Goal: Task Accomplishment & Management: Use online tool/utility

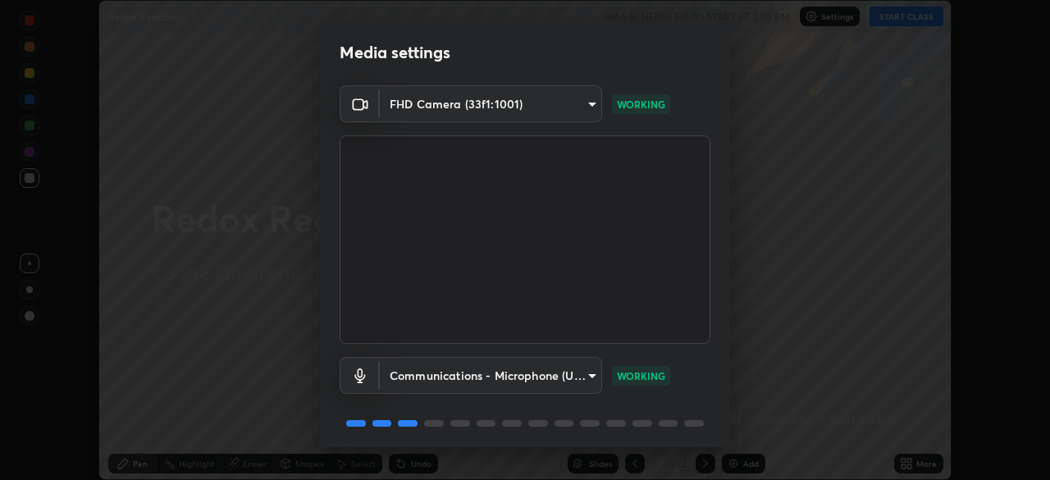
scroll to position [58, 0]
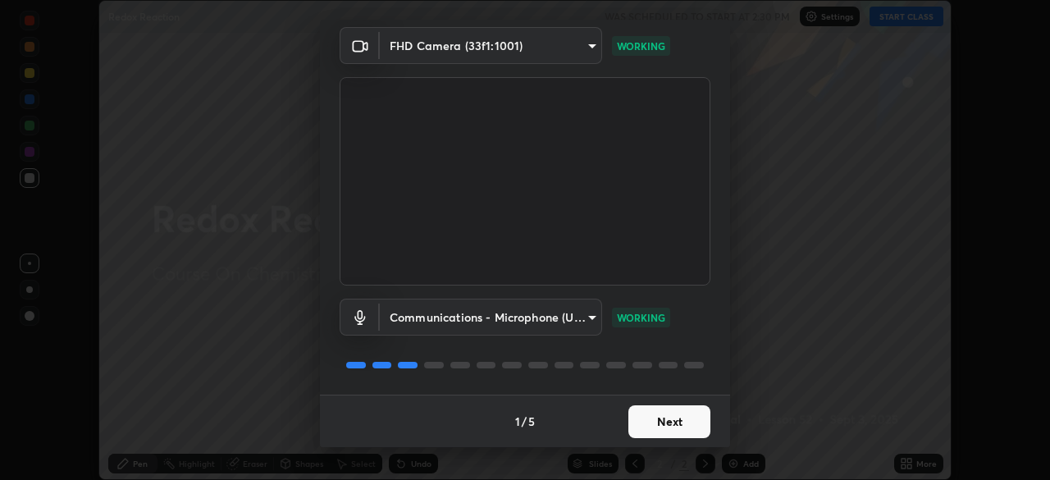
click at [681, 425] on button "Next" at bounding box center [669, 421] width 82 height 33
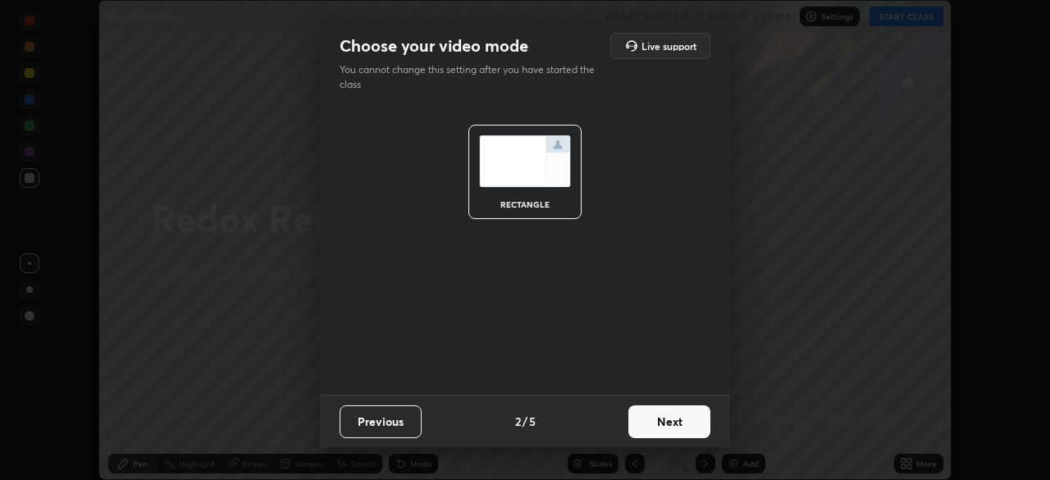
click at [683, 423] on button "Next" at bounding box center [669, 421] width 82 height 33
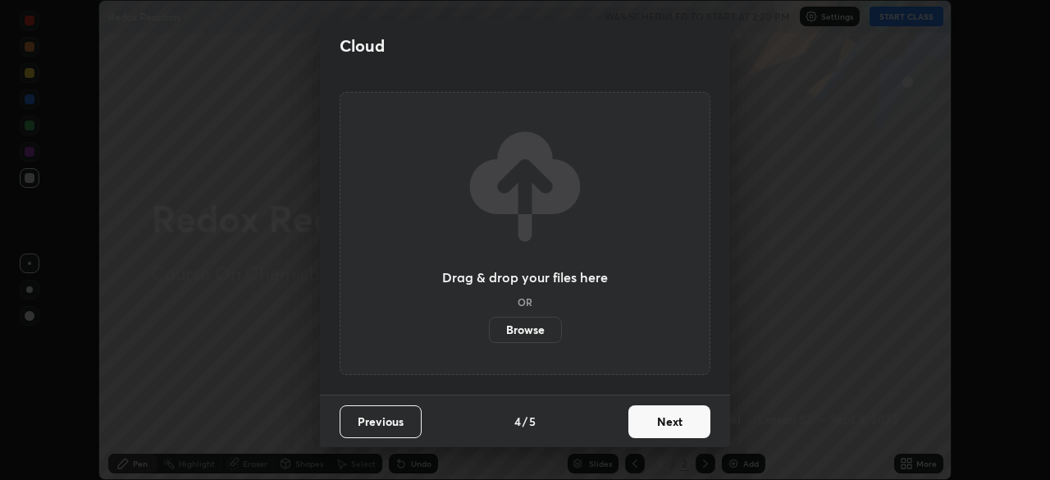
click at [681, 418] on button "Next" at bounding box center [669, 421] width 82 height 33
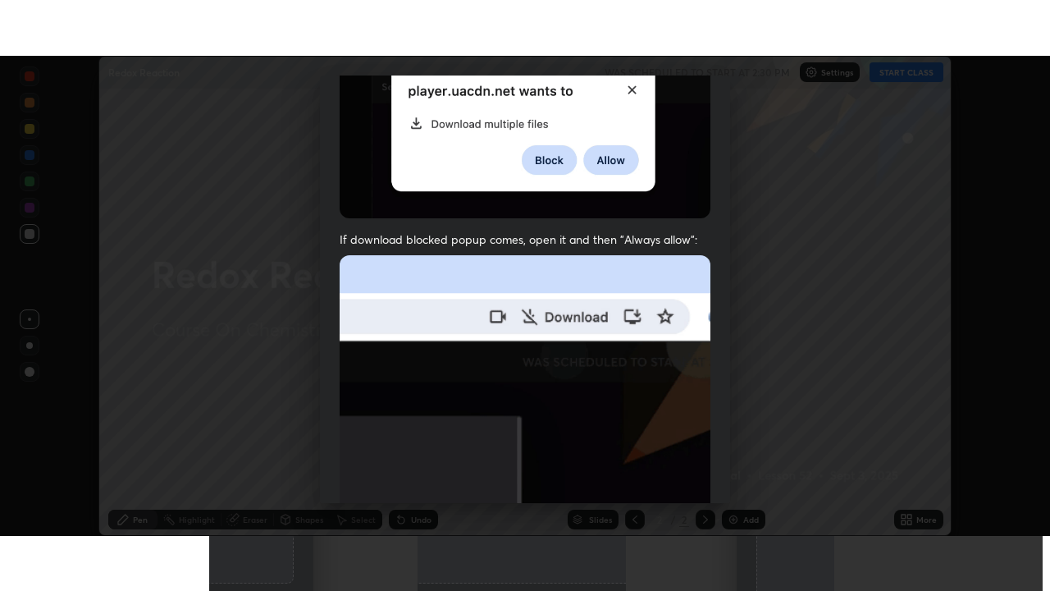
scroll to position [393, 0]
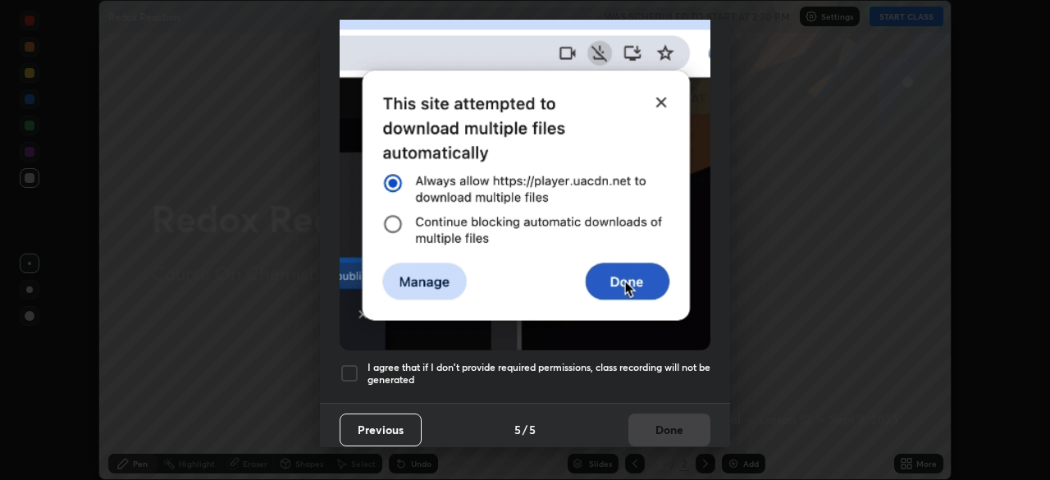
click at [652, 377] on h5 "I agree that if I don't provide required permissions, class recording will not …" at bounding box center [539, 373] width 343 height 25
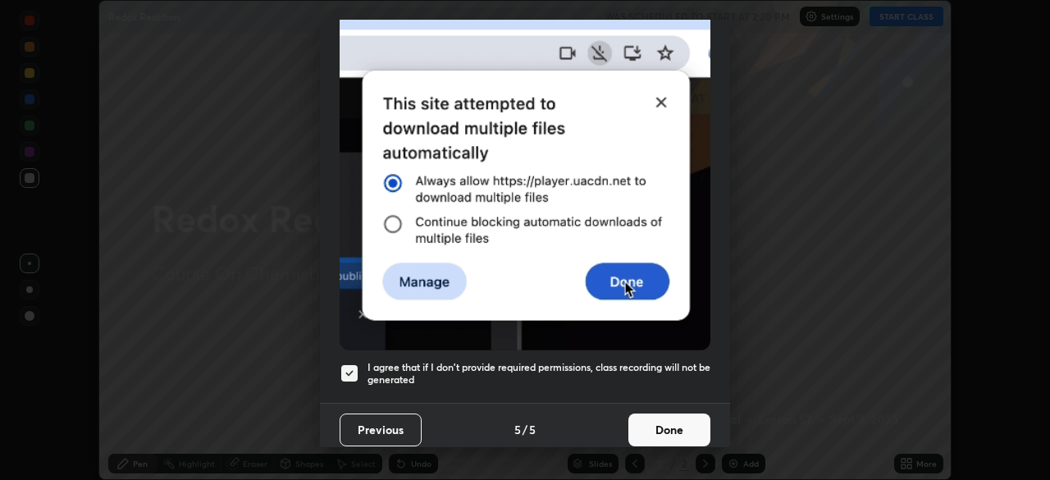
click at [668, 420] on button "Done" at bounding box center [669, 429] width 82 height 33
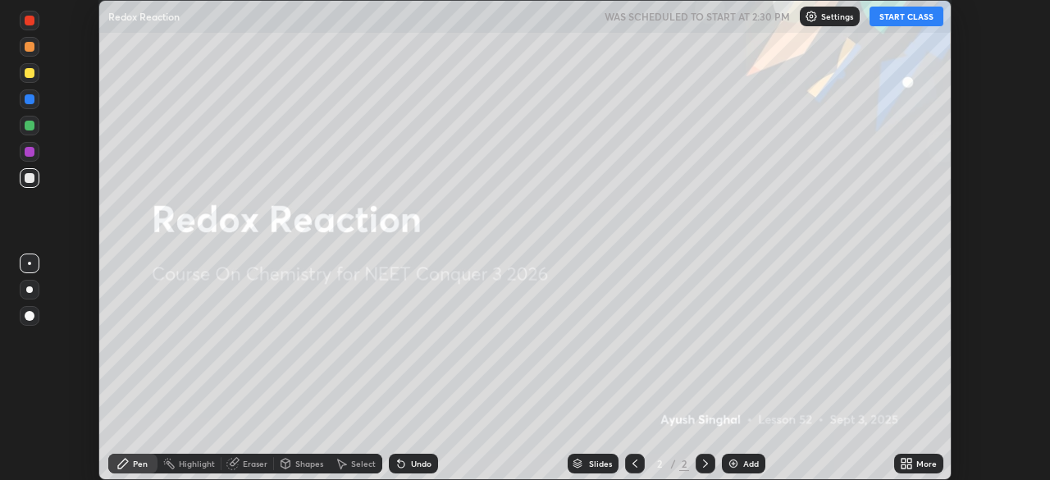
click at [917, 460] on div "More" at bounding box center [926, 463] width 21 height 8
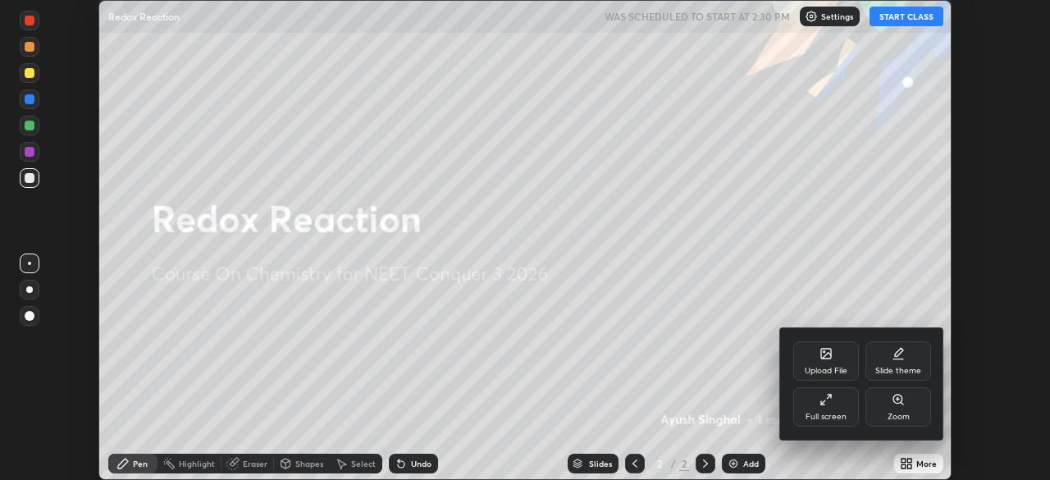
click at [807, 399] on div "Full screen" at bounding box center [826, 406] width 66 height 39
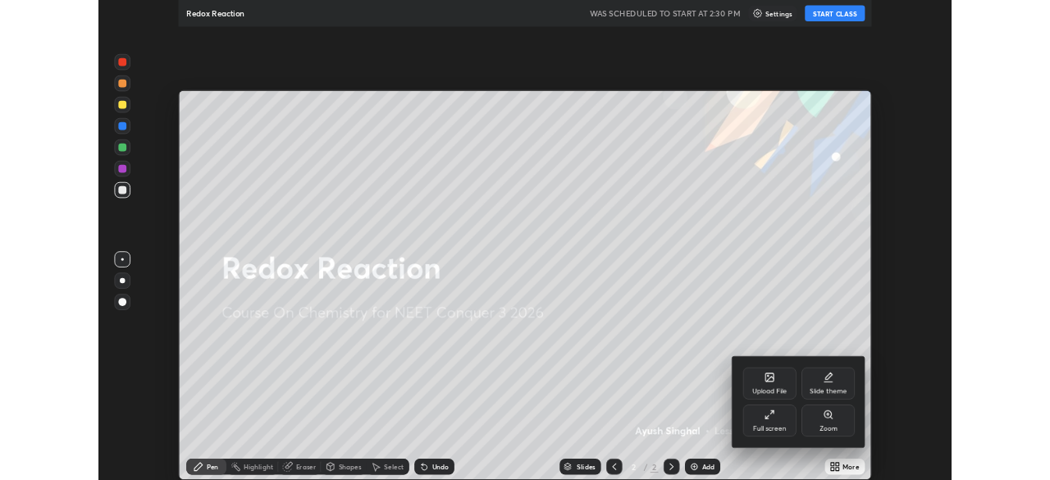
scroll to position [591, 1050]
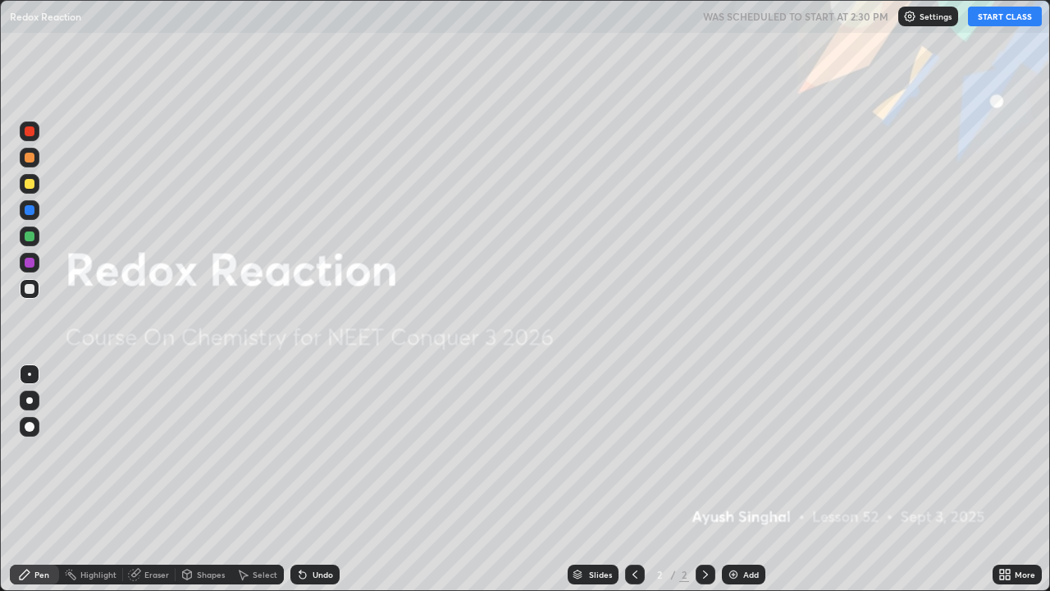
click at [992, 18] on button "START CLASS" at bounding box center [1005, 17] width 74 height 20
click at [760, 479] on div "Add" at bounding box center [743, 574] width 43 height 20
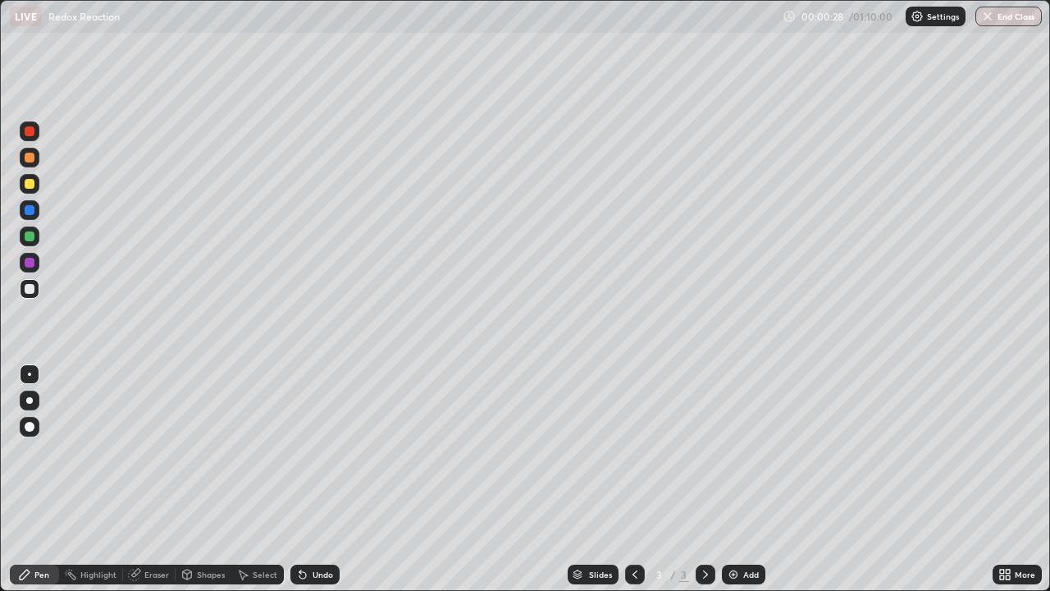
click at [315, 479] on div "Undo" at bounding box center [323, 574] width 21 height 8
click at [313, 479] on div "Undo" at bounding box center [323, 574] width 21 height 8
click at [739, 479] on div "Add" at bounding box center [743, 574] width 43 height 20
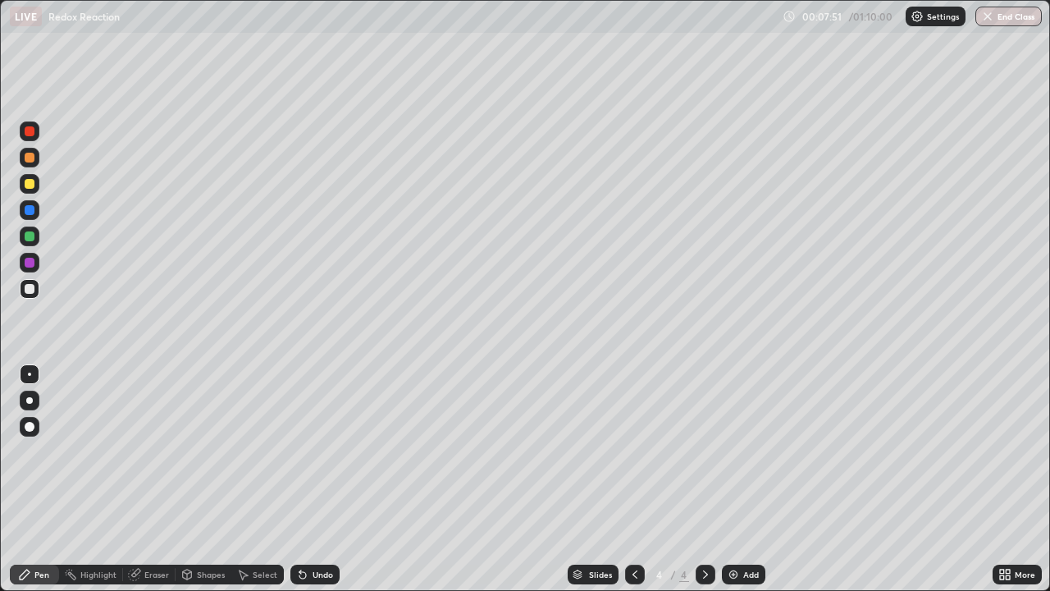
click at [750, 479] on div "Add" at bounding box center [751, 574] width 16 height 8
click at [633, 479] on icon at bounding box center [634, 574] width 13 height 13
click at [318, 479] on div "Undo" at bounding box center [323, 574] width 21 height 8
click at [313, 479] on div "Undo" at bounding box center [323, 574] width 21 height 8
click at [313, 479] on div "Undo" at bounding box center [314, 574] width 49 height 20
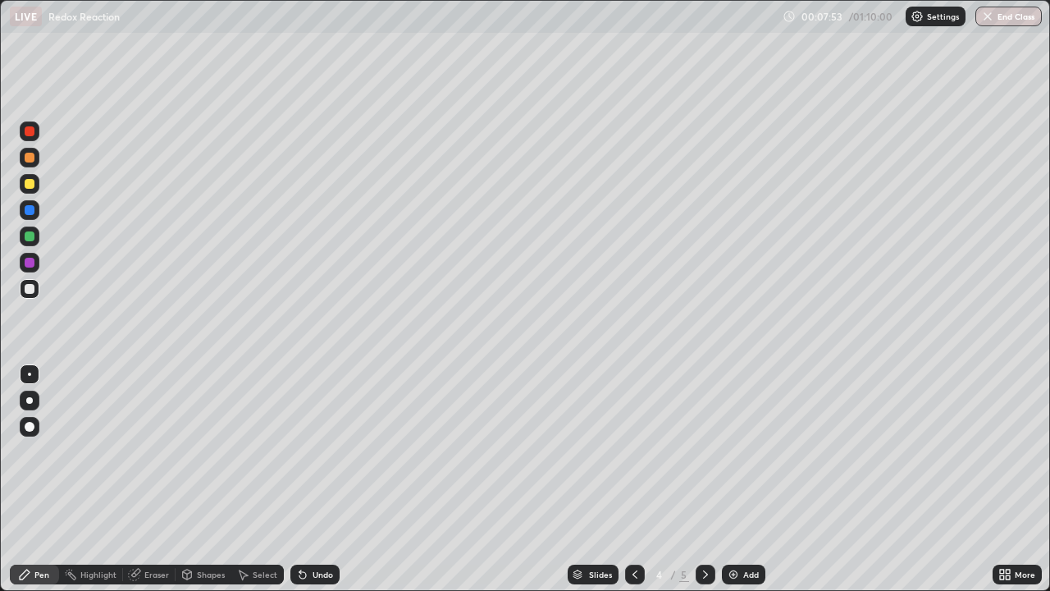
click at [313, 479] on div "Undo" at bounding box center [323, 574] width 21 height 8
click at [320, 479] on div "Undo" at bounding box center [323, 574] width 21 height 8
click at [316, 479] on div "Undo" at bounding box center [323, 574] width 21 height 8
click at [313, 479] on div "Undo" at bounding box center [314, 574] width 49 height 20
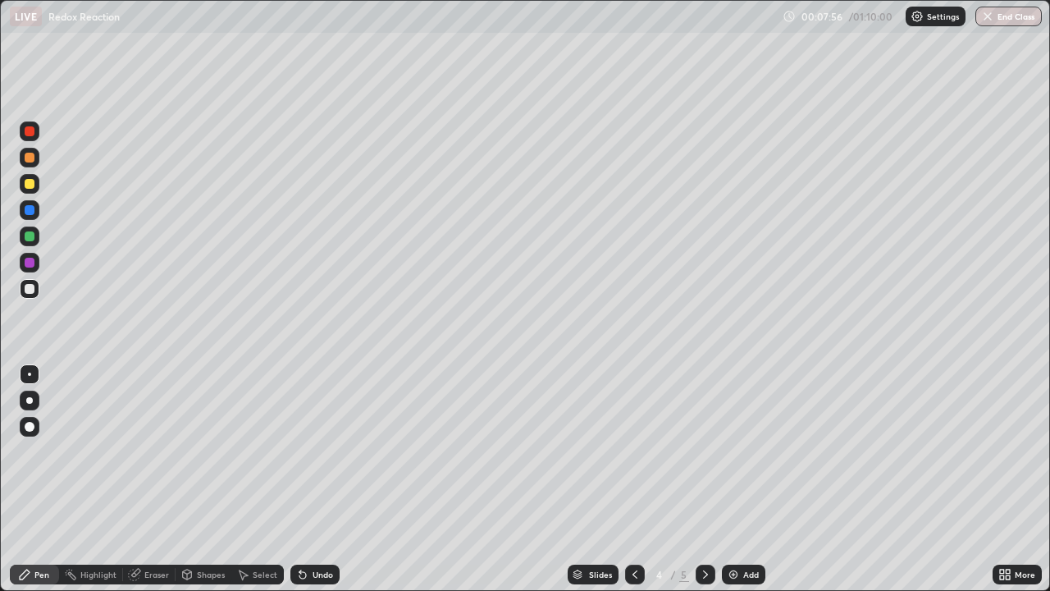
click at [313, 479] on div "Undo" at bounding box center [314, 574] width 49 height 20
click at [315, 479] on div "Undo" at bounding box center [314, 574] width 49 height 20
click at [317, 479] on div "Undo" at bounding box center [314, 574] width 49 height 20
click at [316, 479] on div "Undo" at bounding box center [314, 574] width 49 height 20
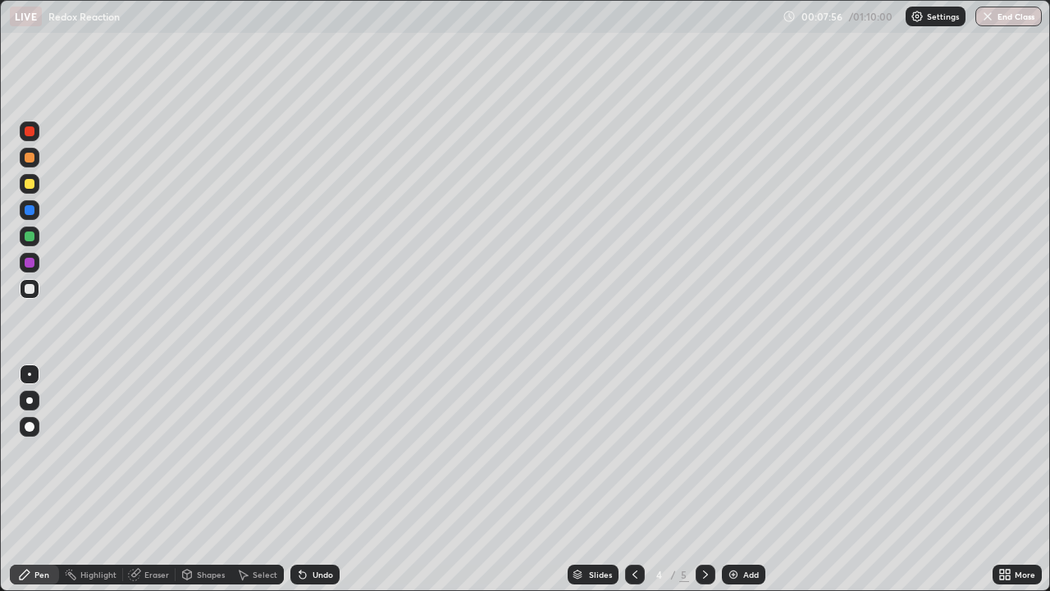
click at [317, 479] on div "Undo" at bounding box center [314, 574] width 49 height 20
click at [318, 479] on div "Undo" at bounding box center [314, 574] width 49 height 20
click at [320, 479] on div "Undo" at bounding box center [314, 574] width 49 height 20
click at [322, 479] on div "Undo" at bounding box center [314, 574] width 49 height 20
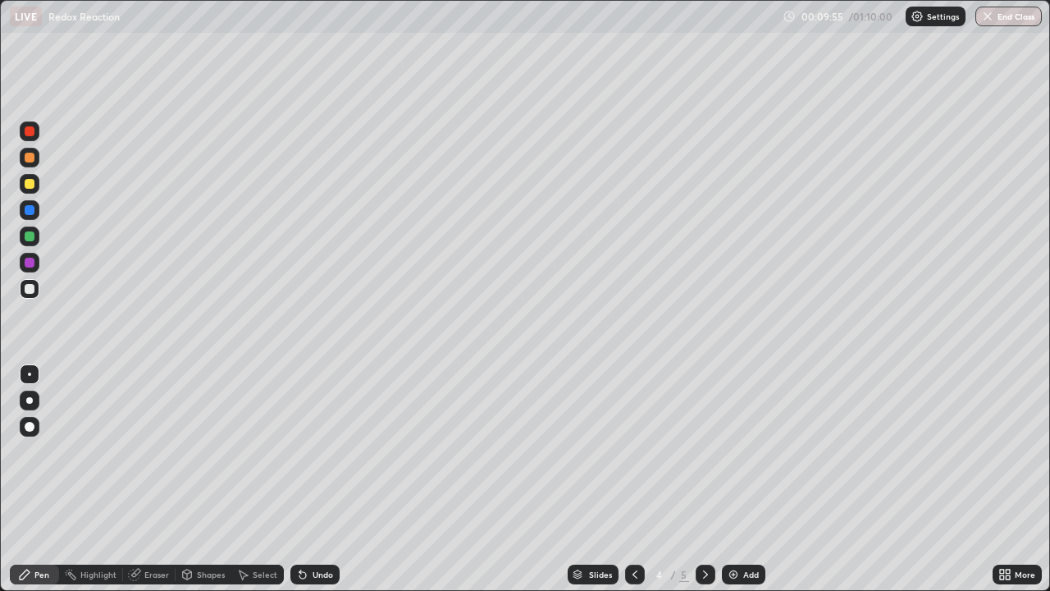
click at [737, 479] on div "Add" at bounding box center [743, 574] width 43 height 20
click at [35, 289] on div at bounding box center [30, 289] width 20 height 20
click at [309, 479] on div "Undo" at bounding box center [314, 574] width 49 height 20
click at [313, 479] on div "Undo" at bounding box center [323, 574] width 21 height 8
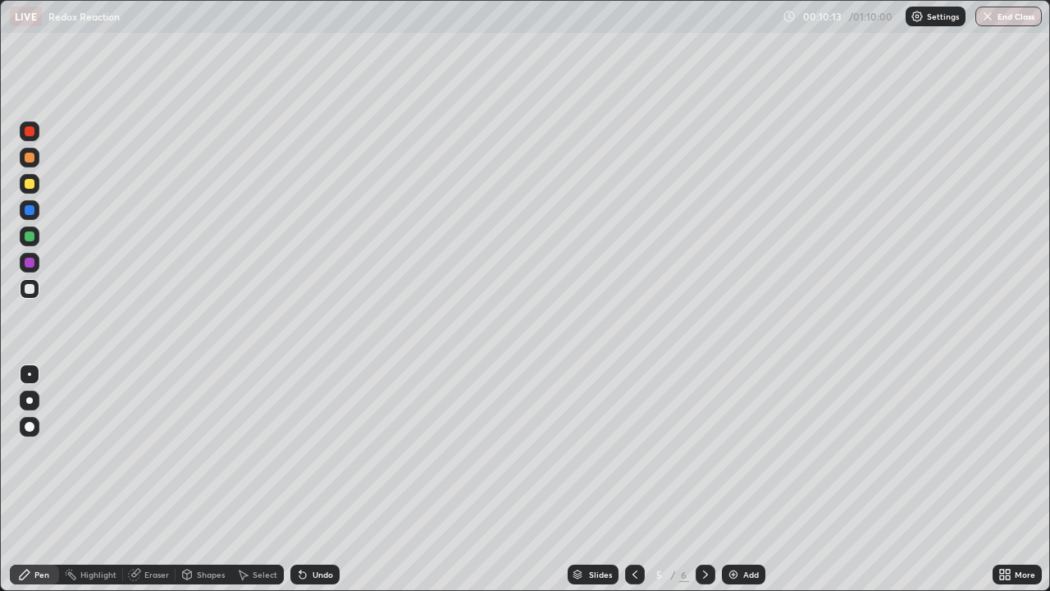
click at [315, 479] on div "Undo" at bounding box center [323, 574] width 21 height 8
click at [317, 479] on div "Undo" at bounding box center [323, 574] width 21 height 8
click at [316, 479] on div "Undo" at bounding box center [323, 574] width 21 height 8
click at [314, 479] on div "Undo" at bounding box center [323, 574] width 21 height 8
click at [313, 479] on div "Undo" at bounding box center [314, 574] width 49 height 20
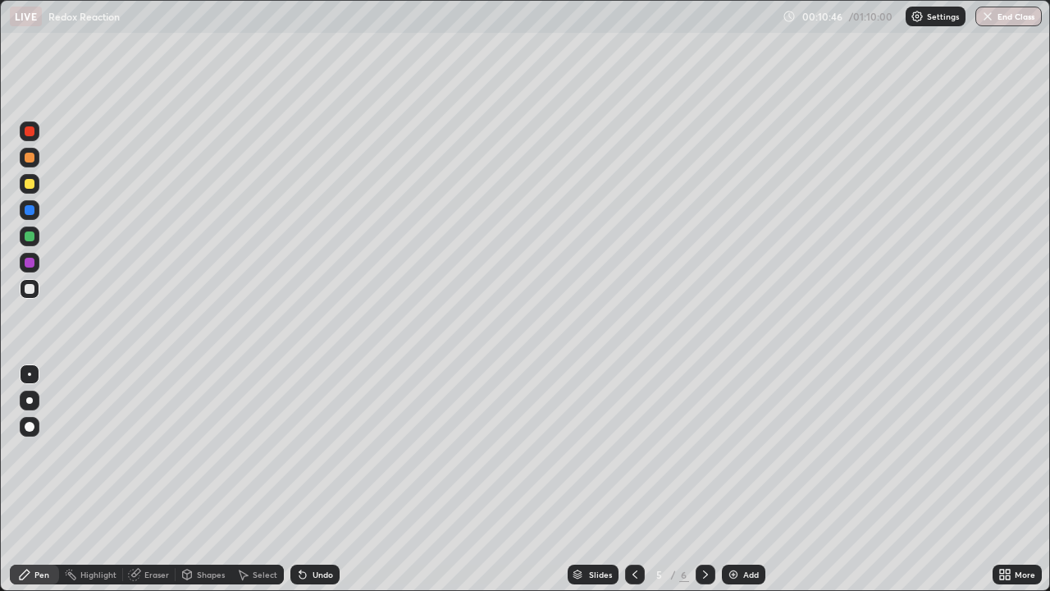
click at [317, 479] on div "Undo" at bounding box center [323, 574] width 21 height 8
click at [315, 479] on div "Undo" at bounding box center [323, 574] width 21 height 8
click at [308, 479] on div "Undo" at bounding box center [314, 574] width 49 height 20
click at [33, 235] on div at bounding box center [30, 236] width 10 height 10
click at [313, 479] on div "Undo" at bounding box center [314, 574] width 49 height 20
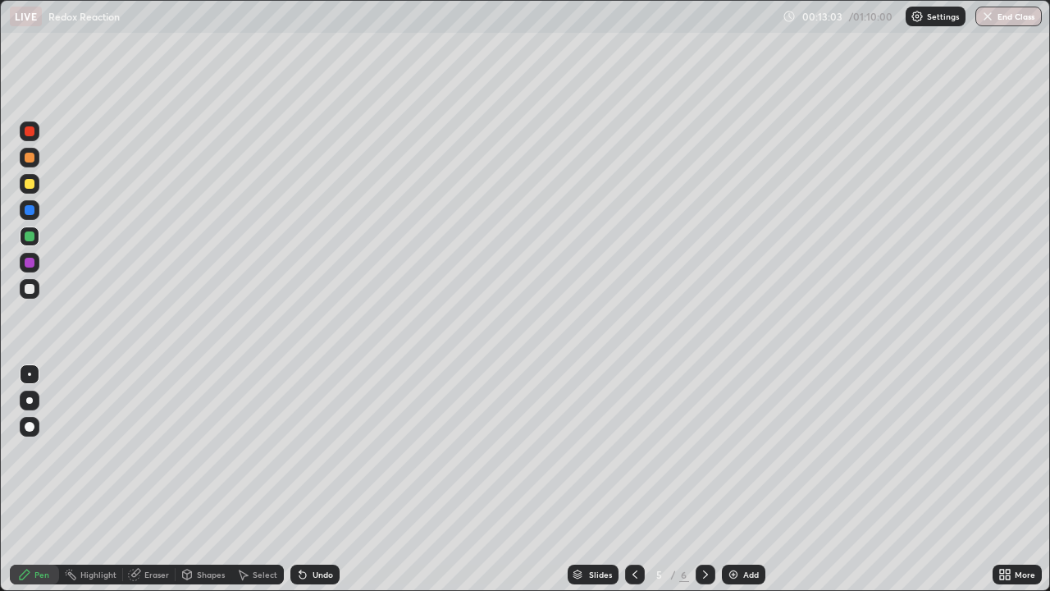
click at [310, 479] on div "Undo" at bounding box center [314, 574] width 49 height 20
click at [313, 479] on div "Undo" at bounding box center [314, 574] width 49 height 20
click at [310, 479] on div "Undo" at bounding box center [314, 574] width 49 height 20
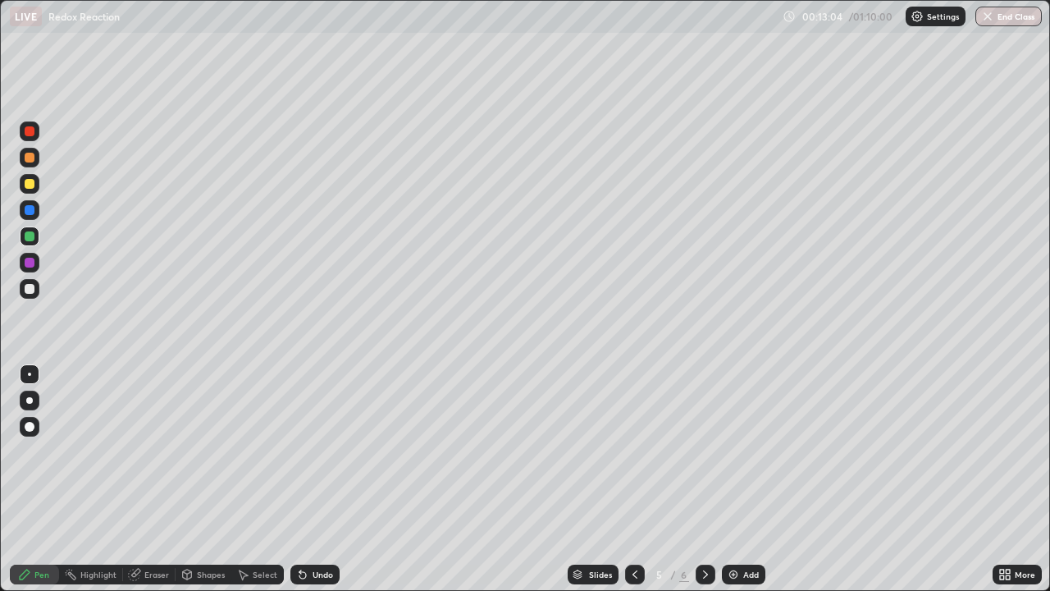
click at [312, 479] on div "Undo" at bounding box center [314, 574] width 49 height 20
click at [309, 479] on div "Undo" at bounding box center [314, 574] width 49 height 20
click at [310, 479] on div "Undo" at bounding box center [314, 574] width 49 height 20
click at [313, 479] on div "Undo" at bounding box center [323, 574] width 21 height 8
click at [327, 479] on div "Undo" at bounding box center [323, 574] width 21 height 8
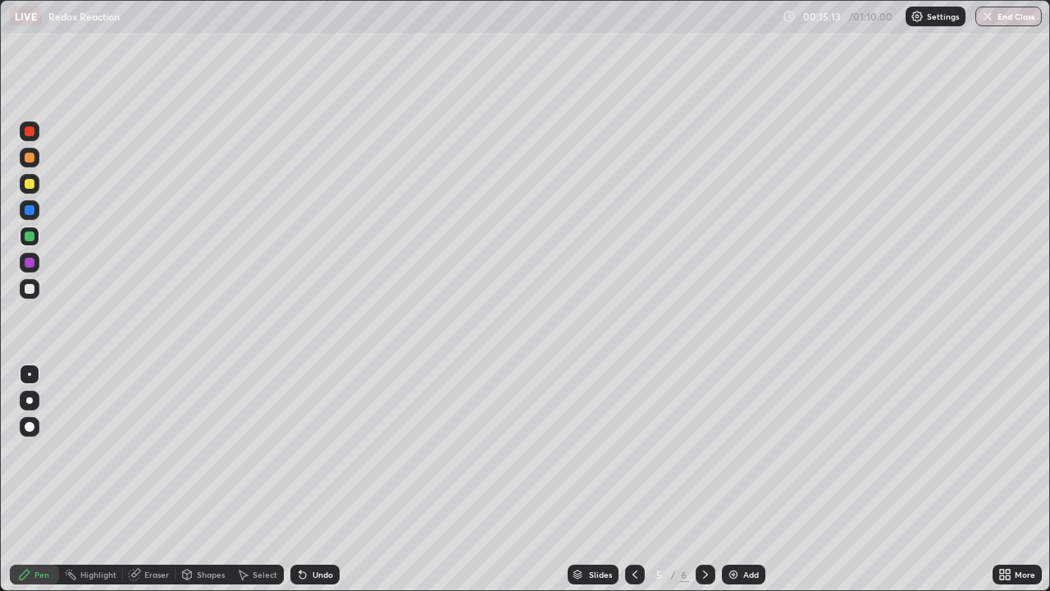
click at [313, 479] on div "Undo" at bounding box center [323, 574] width 21 height 8
click at [316, 479] on div "Undo" at bounding box center [314, 574] width 49 height 20
click at [314, 479] on div "Undo" at bounding box center [314, 574] width 49 height 20
click at [315, 479] on div "Undo" at bounding box center [314, 574] width 49 height 20
click at [319, 479] on div "Undo" at bounding box center [323, 574] width 21 height 8
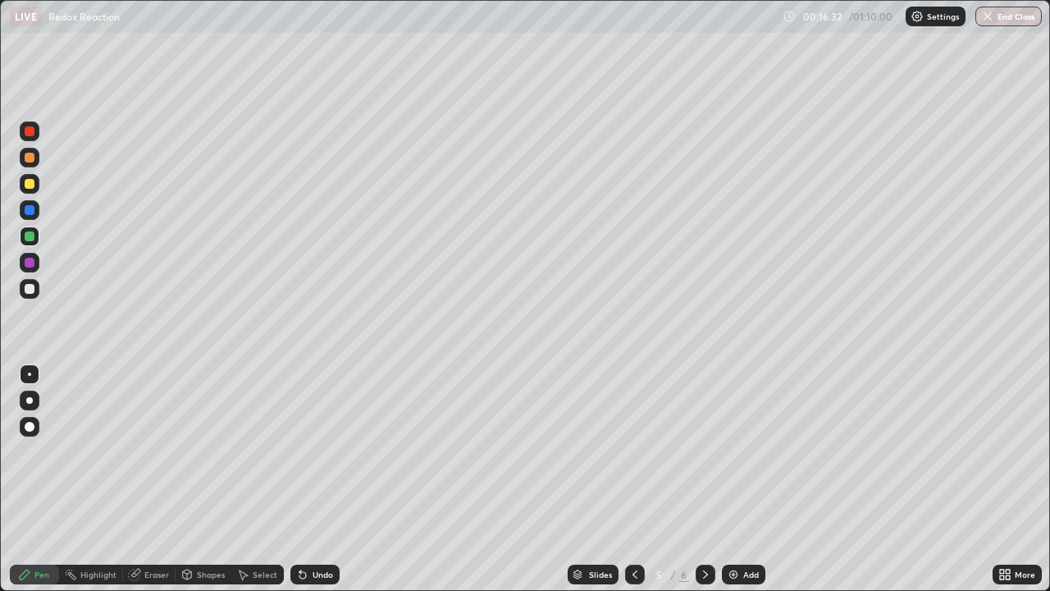
click at [707, 479] on div at bounding box center [706, 574] width 20 height 33
click at [633, 479] on icon at bounding box center [634, 574] width 5 height 8
click at [743, 479] on div "Add" at bounding box center [751, 574] width 16 height 8
click at [31, 285] on div at bounding box center [30, 289] width 10 height 10
click at [312, 479] on div "Undo" at bounding box center [314, 574] width 49 height 20
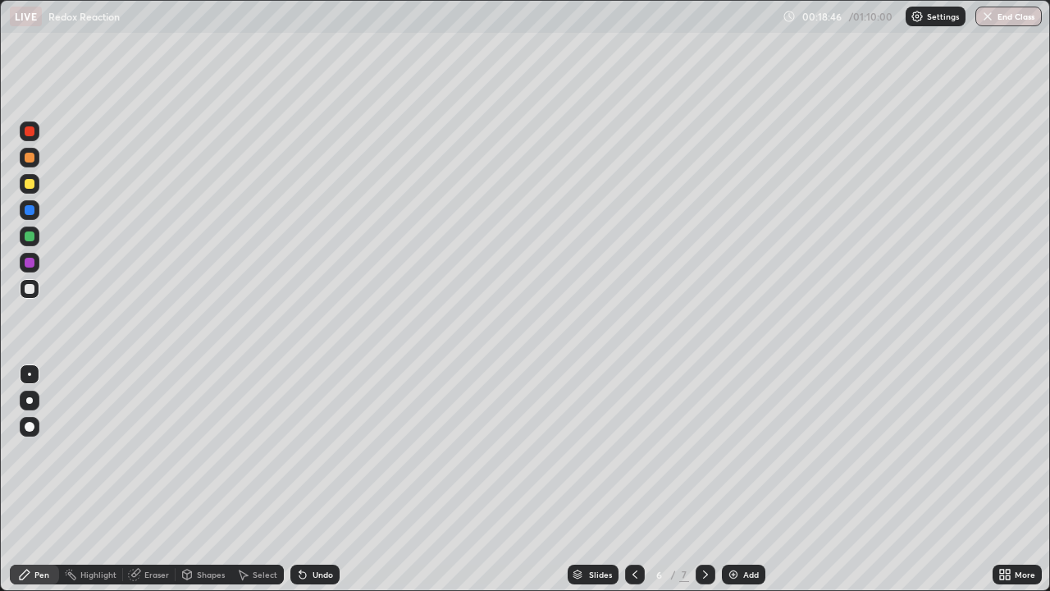
click at [633, 479] on icon at bounding box center [634, 574] width 13 height 13
click at [704, 479] on icon at bounding box center [705, 574] width 13 height 13
click at [324, 479] on div "Undo" at bounding box center [314, 574] width 49 height 20
click at [312, 479] on div "Undo" at bounding box center [314, 574] width 49 height 20
click at [739, 479] on div "Add" at bounding box center [743, 574] width 43 height 20
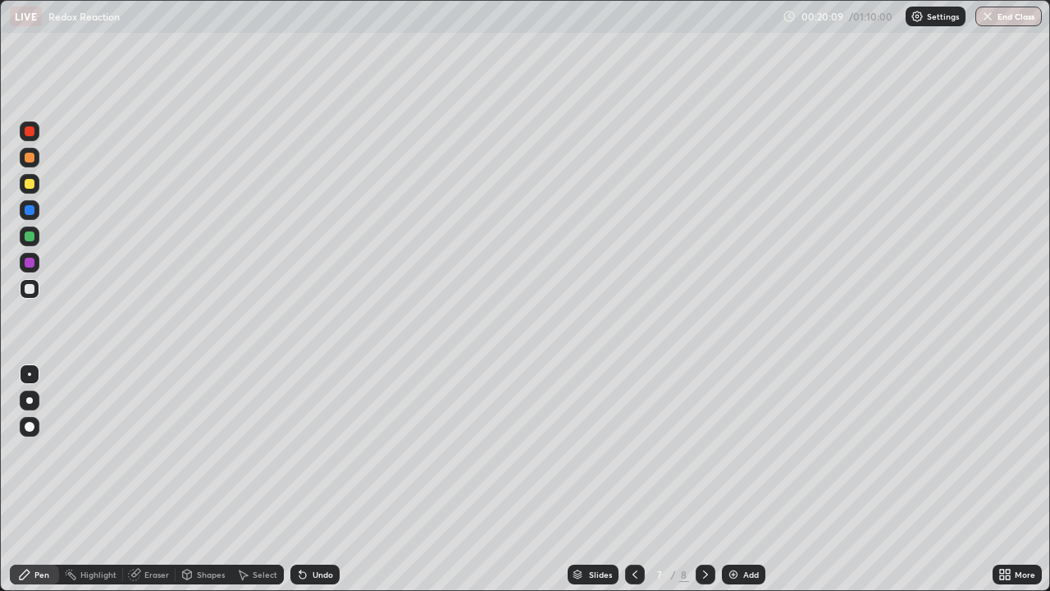
click at [30, 289] on div at bounding box center [30, 289] width 10 height 10
click at [310, 479] on div "Undo" at bounding box center [314, 574] width 49 height 20
click at [308, 479] on div "Undo" at bounding box center [314, 574] width 49 height 20
click at [307, 479] on icon at bounding box center [302, 574] width 13 height 13
click at [308, 479] on div "Undo" at bounding box center [314, 574] width 49 height 20
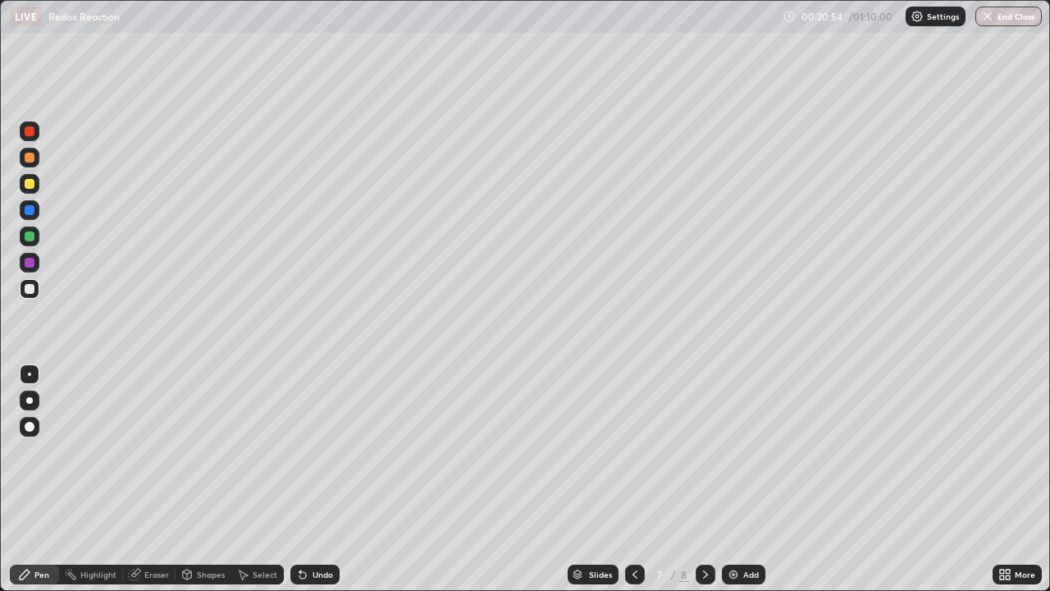
click at [300, 479] on div "Undo" at bounding box center [314, 574] width 49 height 20
click at [299, 479] on icon at bounding box center [302, 575] width 7 height 7
click at [328, 479] on div "Undo" at bounding box center [323, 574] width 21 height 8
click at [319, 479] on div "Undo" at bounding box center [323, 574] width 21 height 8
click at [317, 479] on div "Undo" at bounding box center [314, 574] width 49 height 20
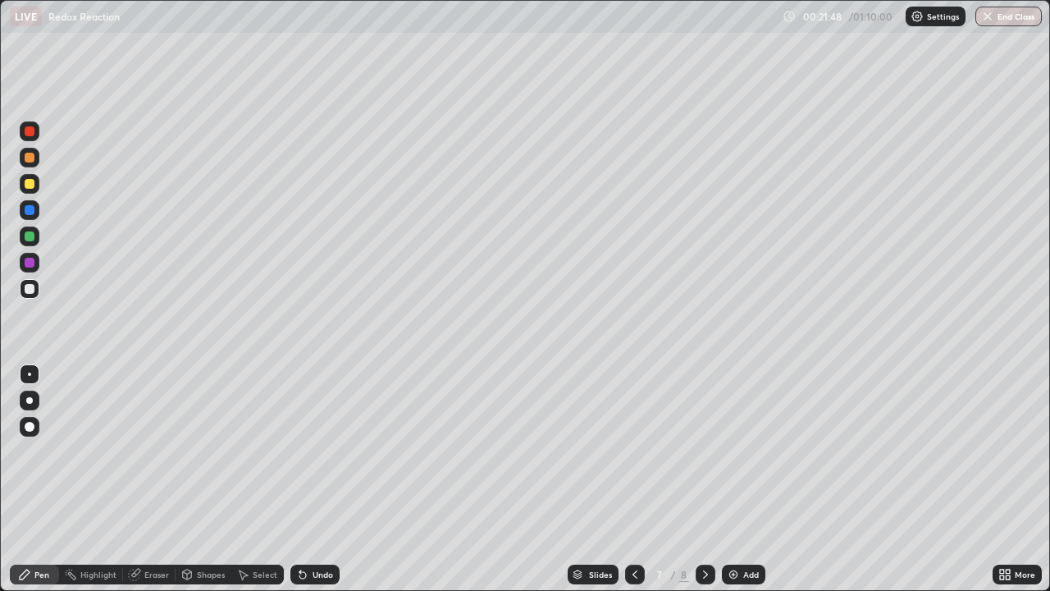
click at [319, 479] on div "Undo" at bounding box center [314, 574] width 49 height 20
click at [317, 479] on div "Undo" at bounding box center [314, 574] width 49 height 20
click at [313, 479] on div "Undo" at bounding box center [314, 574] width 49 height 20
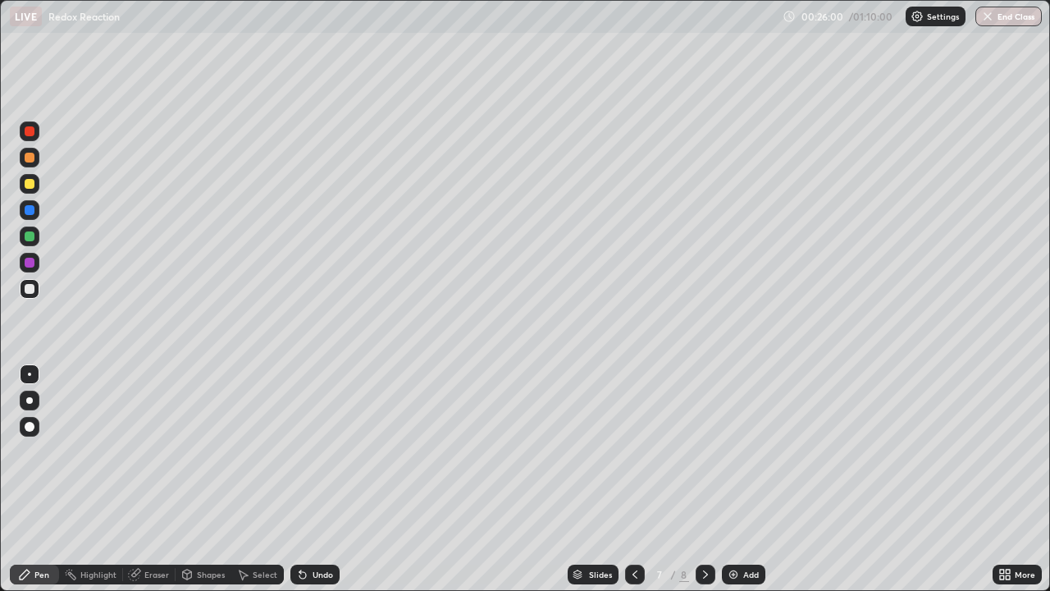
click at [300, 479] on icon at bounding box center [302, 575] width 7 height 7
click at [738, 479] on div "Add" at bounding box center [743, 574] width 43 height 20
click at [27, 286] on div at bounding box center [30, 289] width 10 height 10
click at [317, 479] on div "Undo" at bounding box center [314, 574] width 49 height 20
click at [314, 479] on div "Undo" at bounding box center [323, 574] width 21 height 8
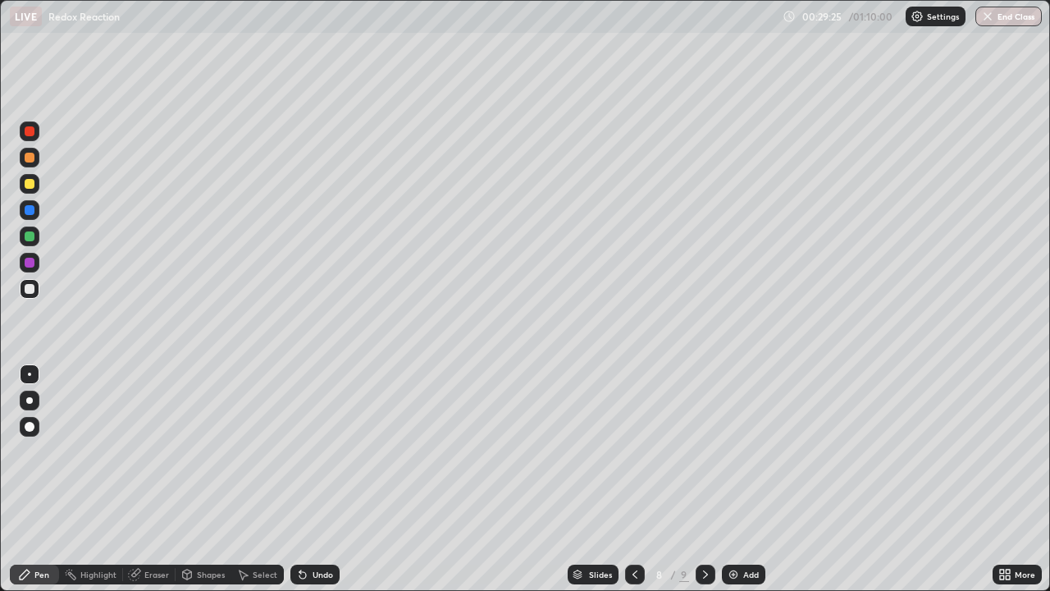
click at [34, 188] on div at bounding box center [30, 184] width 20 height 20
click at [31, 289] on div at bounding box center [30, 289] width 10 height 10
click at [30, 160] on div at bounding box center [30, 158] width 10 height 10
click at [319, 479] on div "Undo" at bounding box center [314, 574] width 49 height 20
click at [322, 479] on div "Undo" at bounding box center [323, 574] width 21 height 8
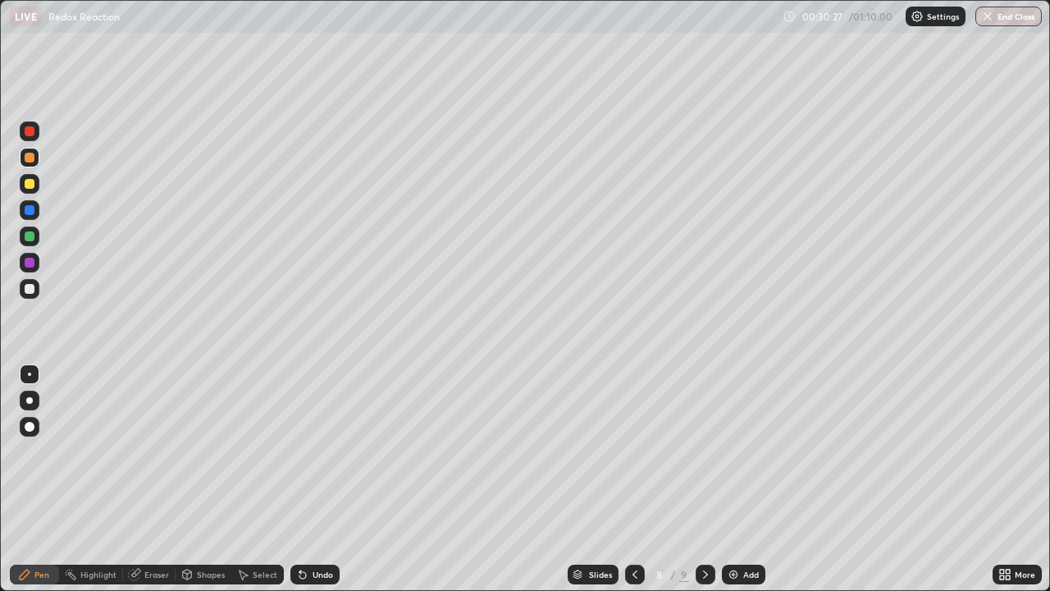
click at [317, 479] on div "Undo" at bounding box center [323, 574] width 21 height 8
click at [319, 479] on div "Undo" at bounding box center [314, 574] width 49 height 20
click at [327, 479] on div "Undo" at bounding box center [314, 574] width 49 height 20
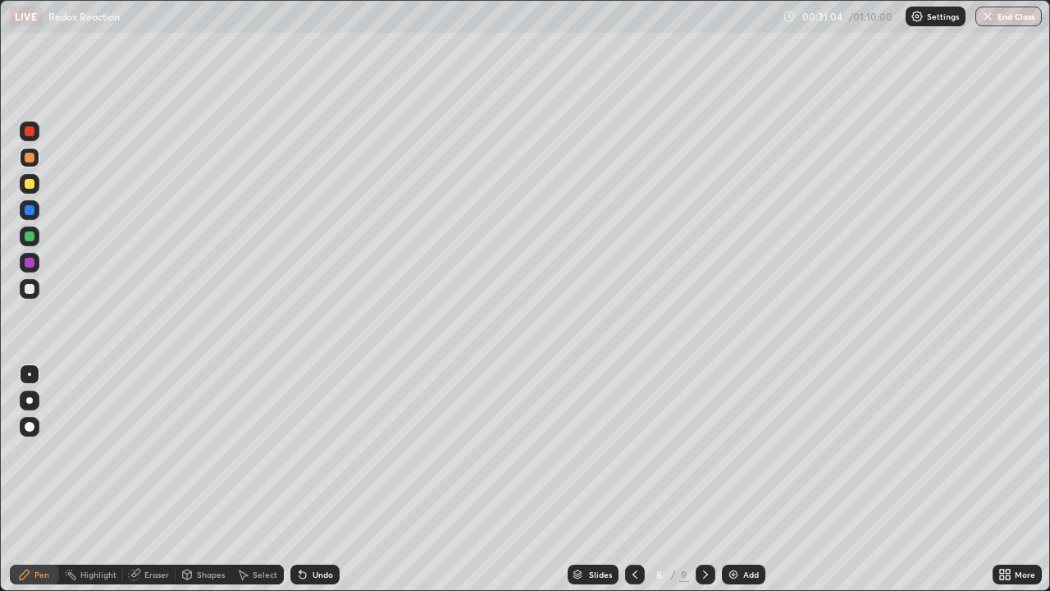
click at [327, 479] on div "Undo" at bounding box center [314, 574] width 49 height 20
click at [33, 235] on div at bounding box center [30, 236] width 10 height 10
click at [743, 479] on div "Add" at bounding box center [751, 574] width 16 height 8
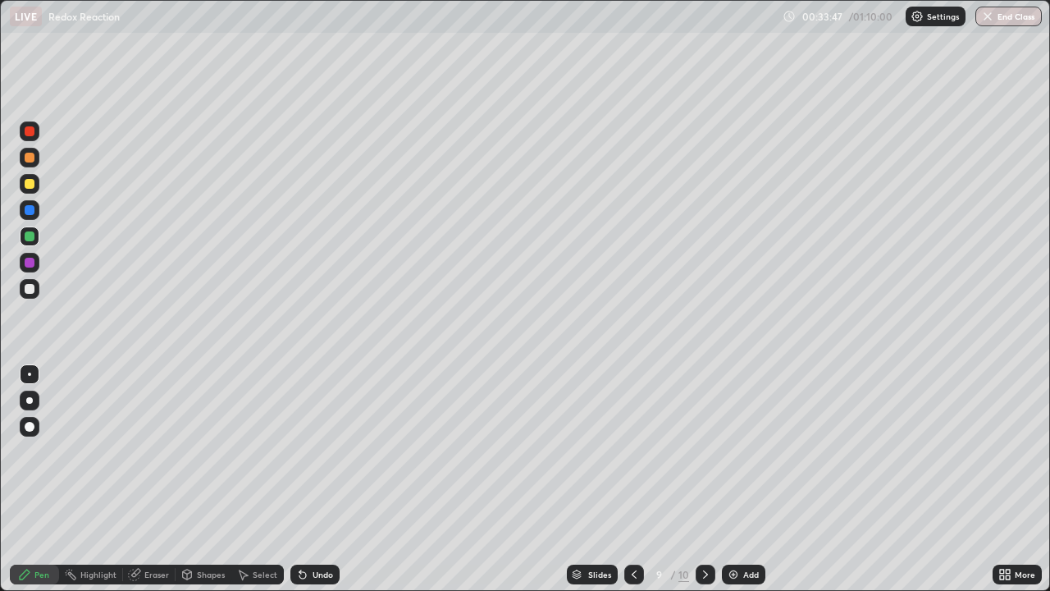
click at [30, 292] on div at bounding box center [30, 289] width 10 height 10
click at [151, 479] on div "Eraser" at bounding box center [156, 574] width 25 height 8
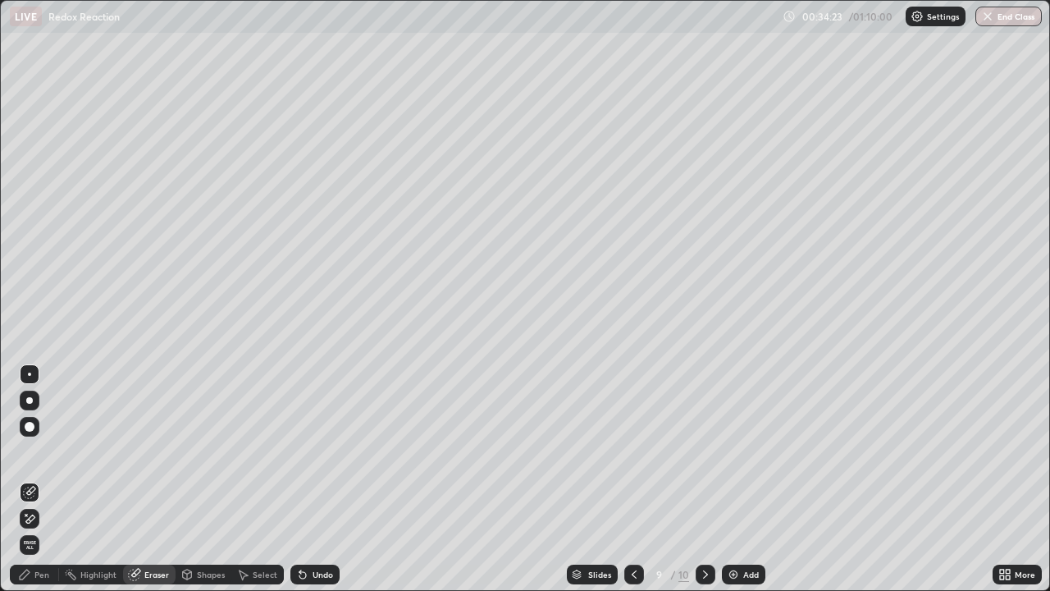
click at [39, 479] on div "Pen" at bounding box center [41, 574] width 15 height 8
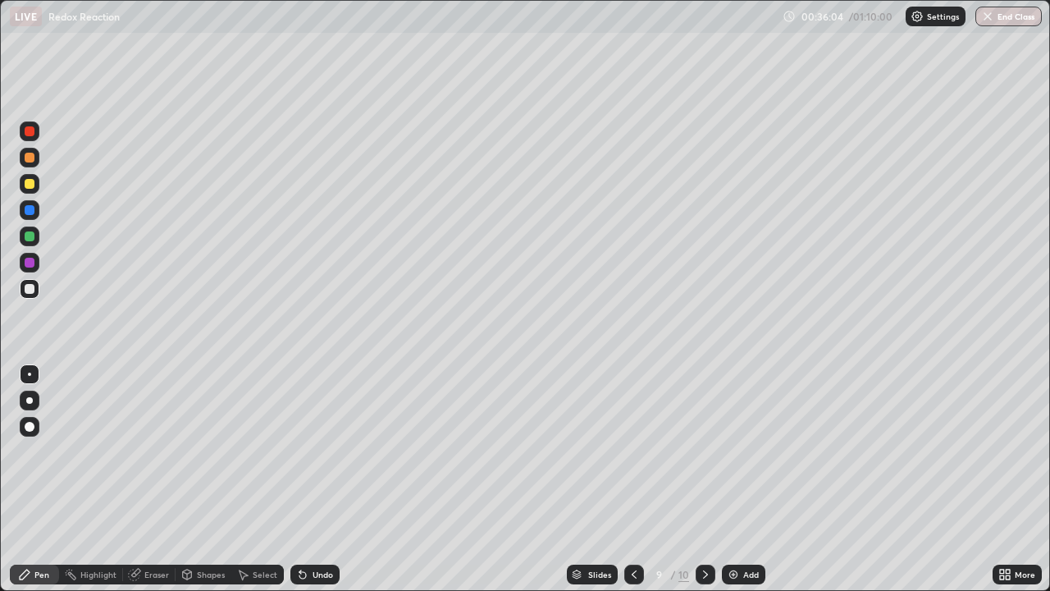
click at [25, 237] on div at bounding box center [30, 236] width 10 height 10
click at [26, 298] on div at bounding box center [30, 289] width 20 height 20
click at [298, 479] on icon at bounding box center [302, 574] width 13 height 13
click at [305, 479] on icon at bounding box center [302, 574] width 13 height 13
click at [307, 479] on icon at bounding box center [302, 574] width 13 height 13
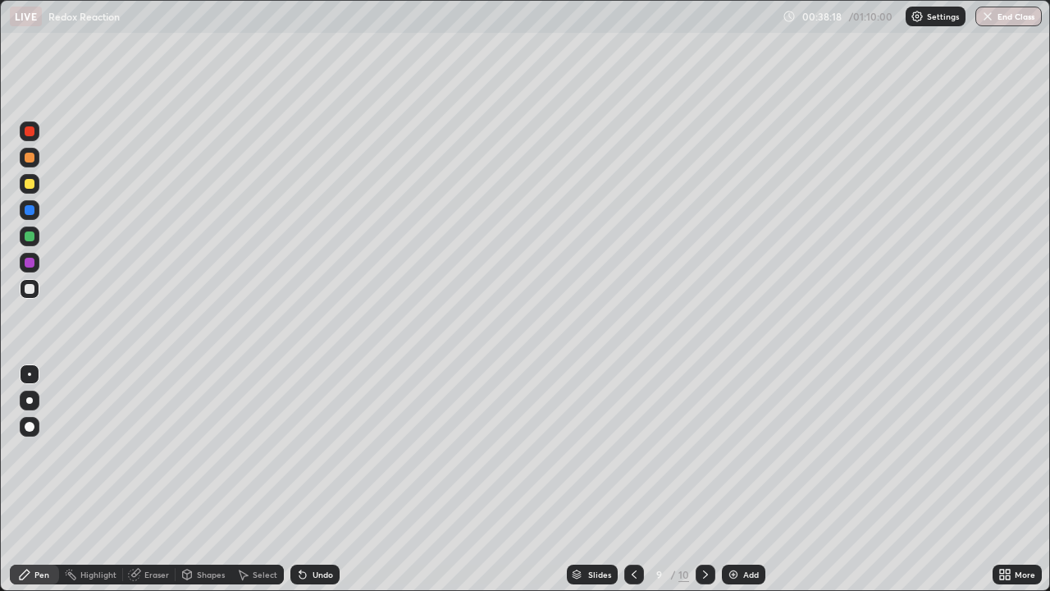
click at [299, 479] on icon at bounding box center [300, 571] width 2 height 2
click at [31, 240] on div at bounding box center [30, 236] width 10 height 10
click at [30, 290] on div at bounding box center [30, 289] width 10 height 10
click at [710, 479] on div at bounding box center [706, 574] width 20 height 20
click at [632, 479] on icon at bounding box center [634, 574] width 13 height 13
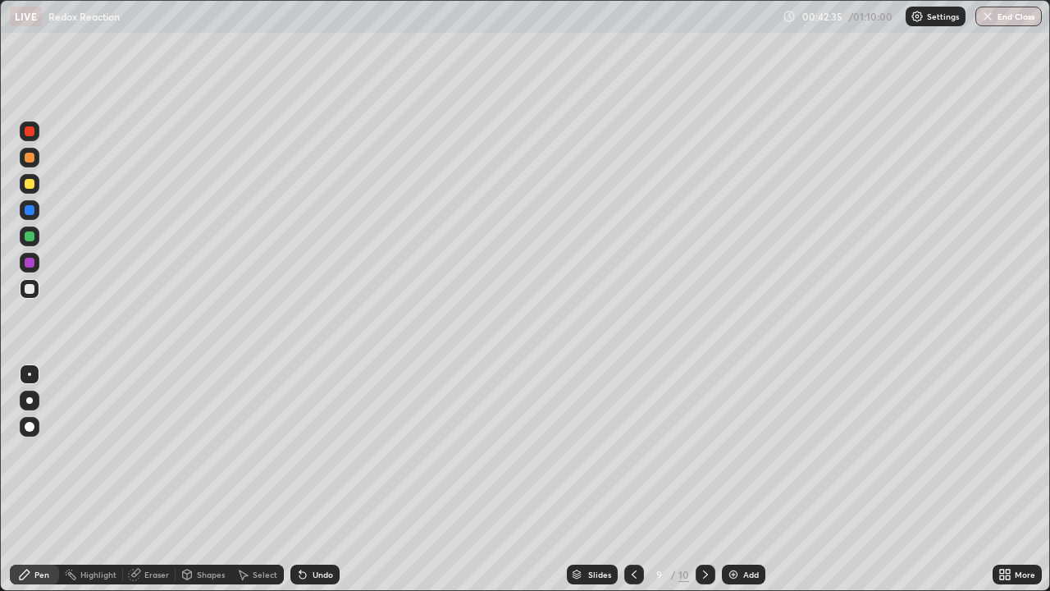
click at [738, 479] on img at bounding box center [733, 574] width 13 height 13
click at [28, 293] on div at bounding box center [30, 289] width 10 height 10
click at [317, 479] on div "Undo" at bounding box center [323, 574] width 21 height 8
click at [313, 479] on div "Undo" at bounding box center [314, 574] width 49 height 20
click at [334, 479] on div "Undo" at bounding box center [314, 574] width 49 height 20
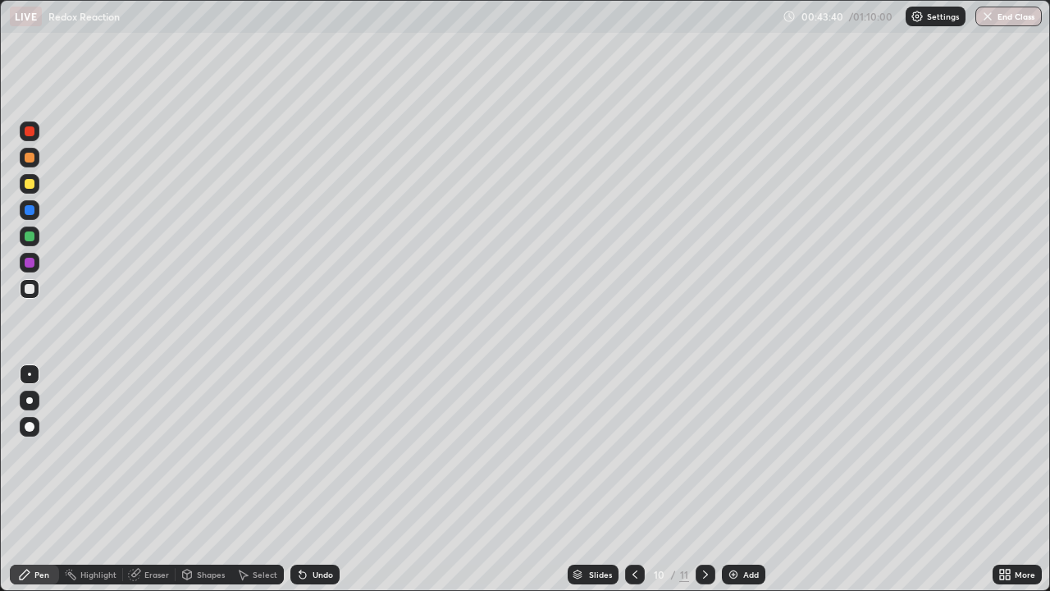
click at [313, 479] on div "Undo" at bounding box center [314, 574] width 49 height 20
click at [299, 479] on icon at bounding box center [300, 571] width 2 height 2
click at [301, 479] on div "Undo" at bounding box center [314, 574] width 49 height 20
click at [308, 479] on div "Undo" at bounding box center [314, 574] width 49 height 20
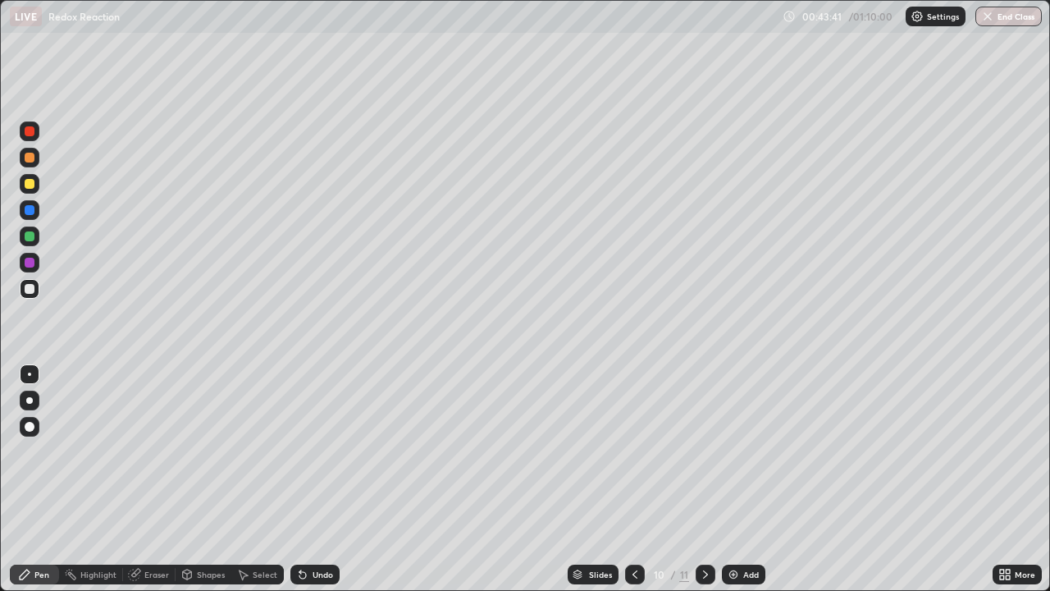
click at [313, 479] on div "Undo" at bounding box center [314, 574] width 49 height 20
click at [319, 479] on div "Undo" at bounding box center [314, 574] width 49 height 20
click at [322, 479] on div "Undo" at bounding box center [314, 574] width 49 height 20
click at [323, 479] on div "Undo" at bounding box center [314, 574] width 49 height 20
click at [634, 479] on icon at bounding box center [634, 574] width 13 height 13
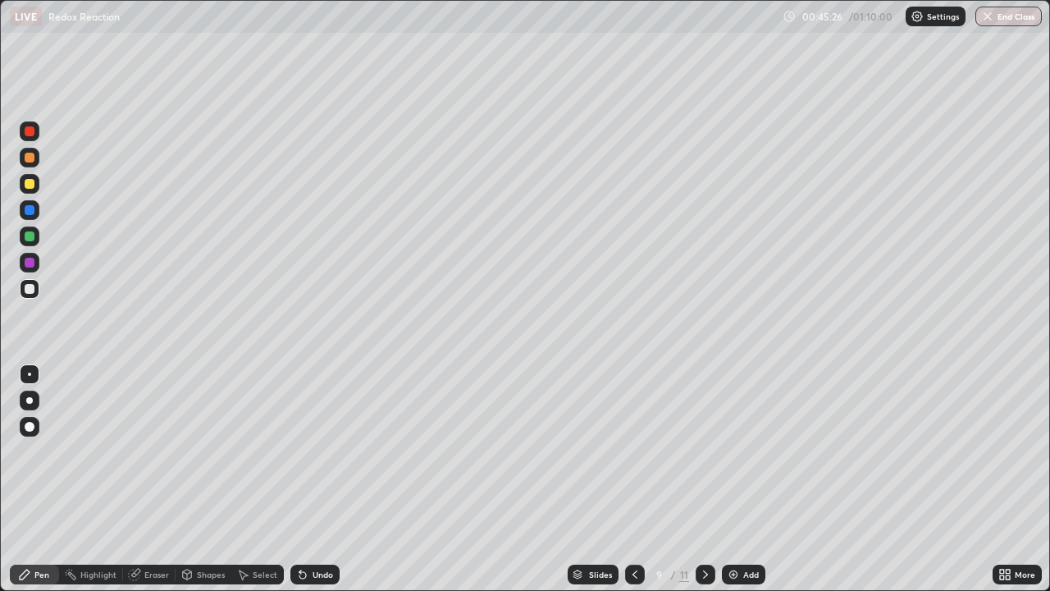
click at [634, 479] on icon at bounding box center [634, 574] width 5 height 8
click at [633, 479] on icon at bounding box center [634, 574] width 13 height 13
click at [704, 479] on icon at bounding box center [705, 574] width 13 height 13
click at [701, 479] on icon at bounding box center [705, 574] width 13 height 13
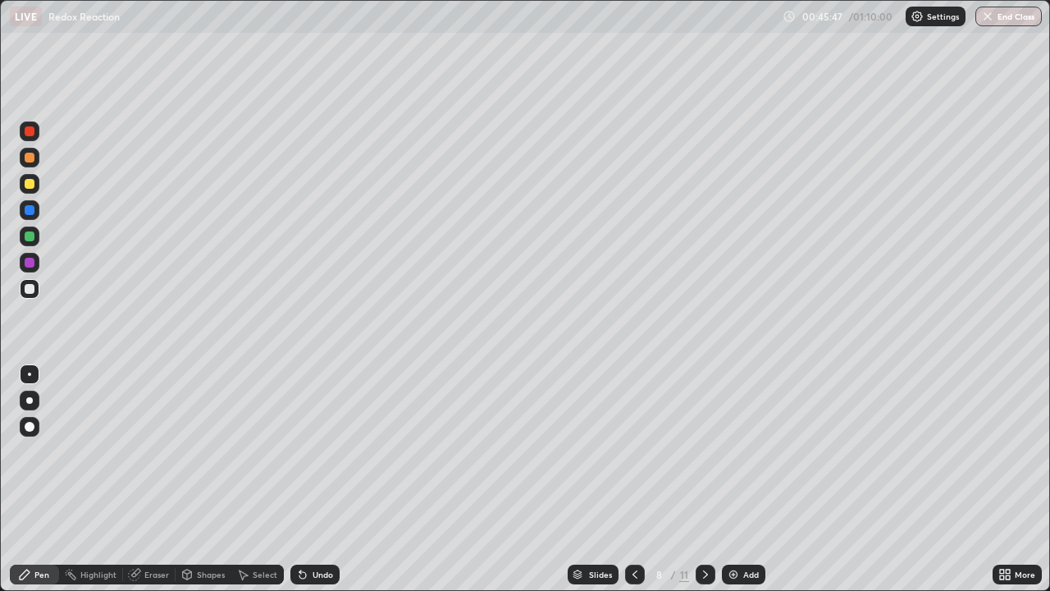
click at [703, 479] on icon at bounding box center [705, 574] width 13 height 13
click at [703, 479] on icon at bounding box center [705, 574] width 5 height 8
click at [705, 479] on icon at bounding box center [705, 574] width 13 height 13
click at [706, 479] on icon at bounding box center [705, 574] width 13 height 13
click at [631, 479] on div at bounding box center [635, 574] width 20 height 20
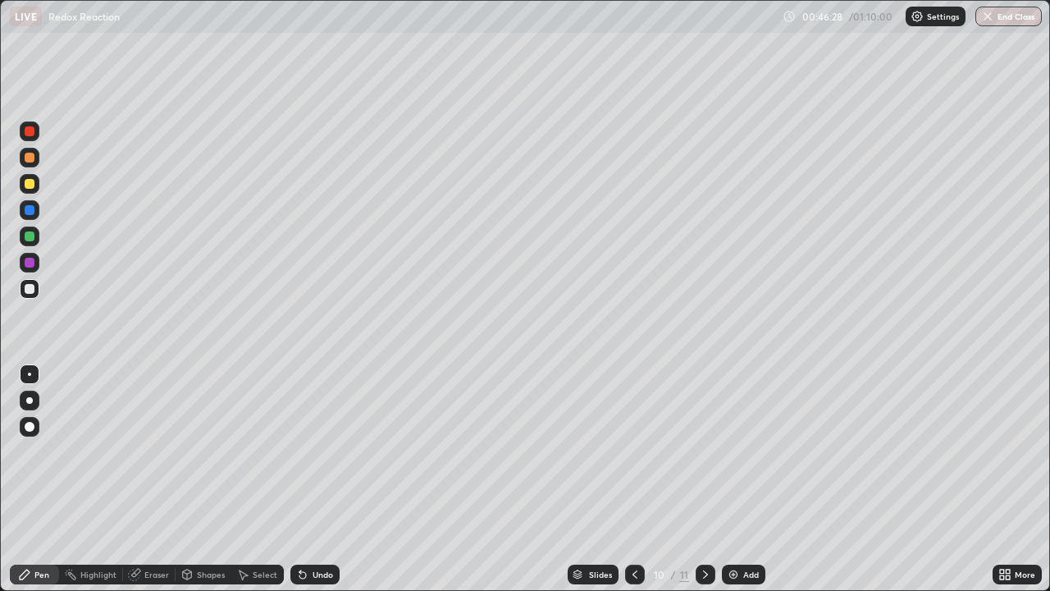
click at [320, 479] on div "Undo" at bounding box center [323, 574] width 21 height 8
click at [318, 479] on div "Undo" at bounding box center [323, 574] width 21 height 8
click at [316, 479] on div "Undo" at bounding box center [323, 574] width 21 height 8
click at [308, 479] on div "Undo" at bounding box center [314, 574] width 49 height 20
click at [310, 479] on div "Undo" at bounding box center [314, 574] width 49 height 20
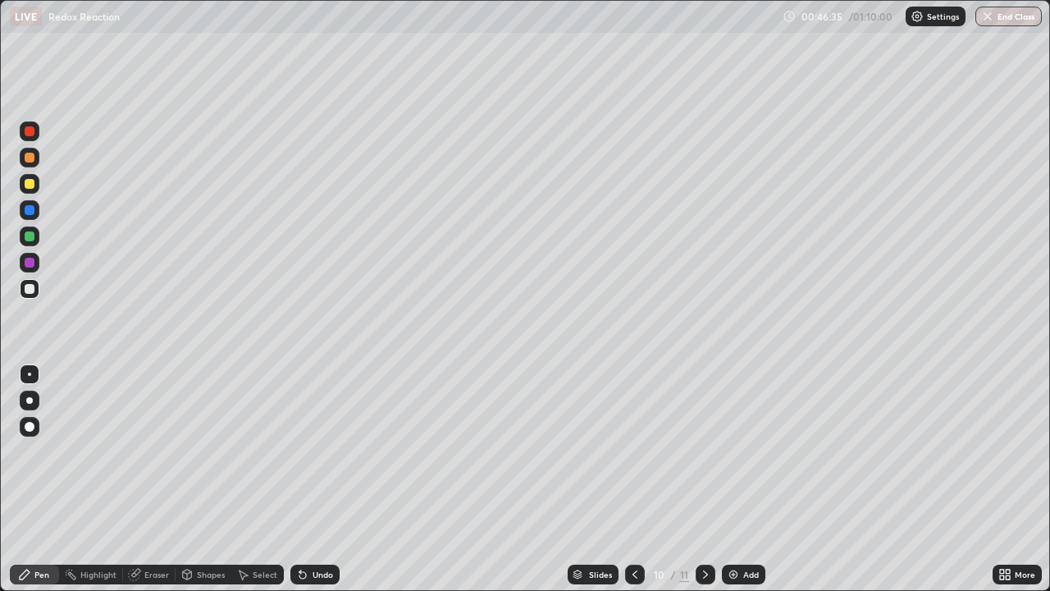
click at [308, 479] on div "Undo" at bounding box center [314, 574] width 49 height 20
click at [306, 479] on div "Undo" at bounding box center [314, 574] width 49 height 20
click at [304, 479] on div "Undo" at bounding box center [314, 574] width 49 height 20
click at [303, 479] on div "Undo" at bounding box center [314, 574] width 49 height 20
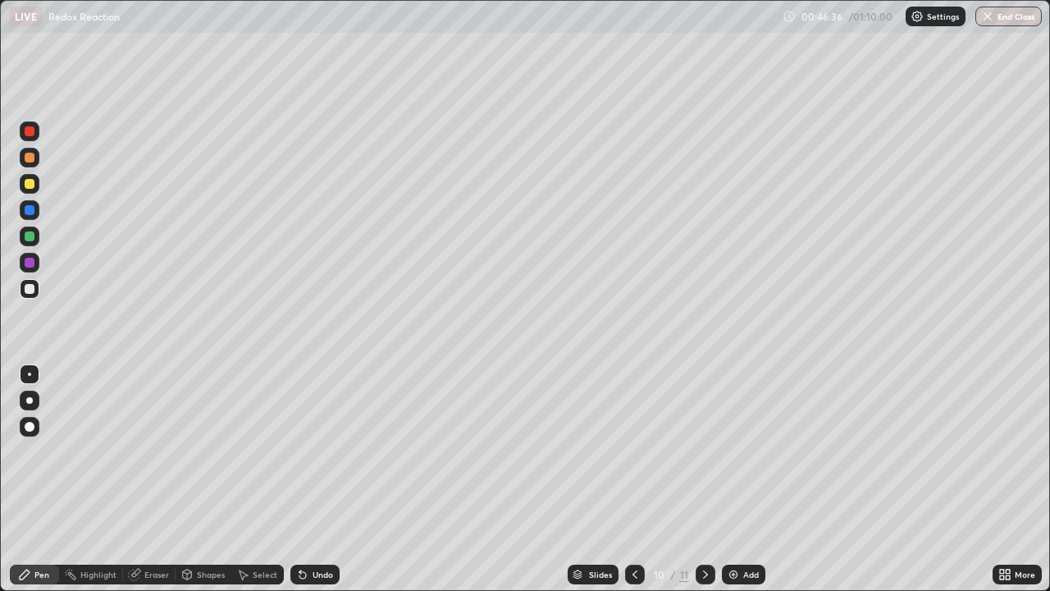
click at [302, 479] on div "Undo" at bounding box center [314, 574] width 49 height 20
click at [303, 479] on div "Undo" at bounding box center [312, 574] width 56 height 33
click at [308, 479] on div "Undo" at bounding box center [314, 574] width 49 height 20
click at [313, 479] on div "Undo" at bounding box center [323, 574] width 21 height 8
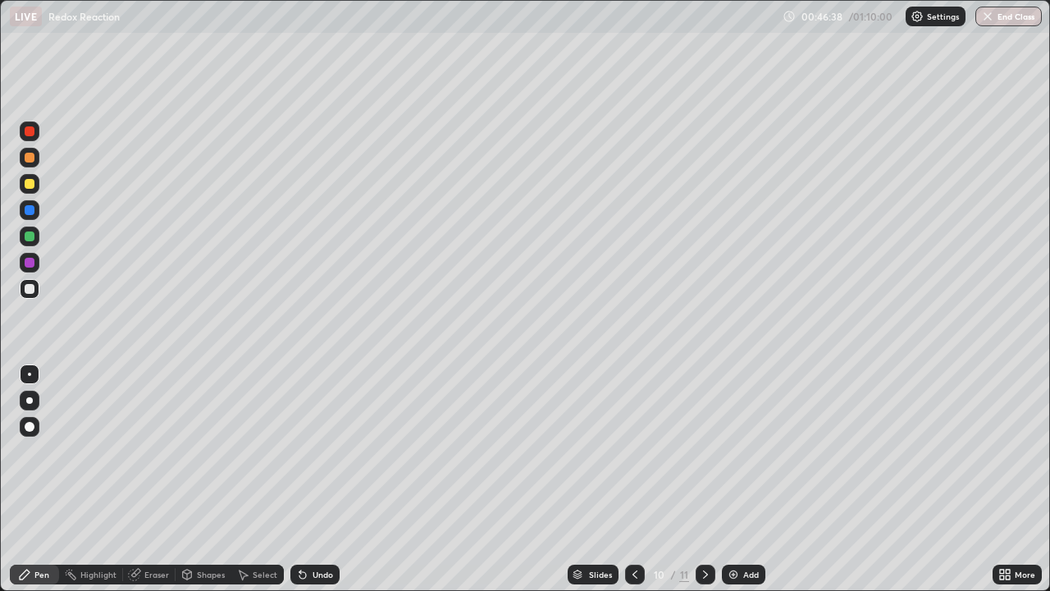
click at [310, 479] on div "Undo" at bounding box center [314, 574] width 49 height 20
click at [316, 479] on div "Undo" at bounding box center [314, 574] width 49 height 20
click at [317, 479] on div "Undo" at bounding box center [314, 574] width 49 height 20
click at [317, 479] on div "Undo" at bounding box center [312, 574] width 56 height 33
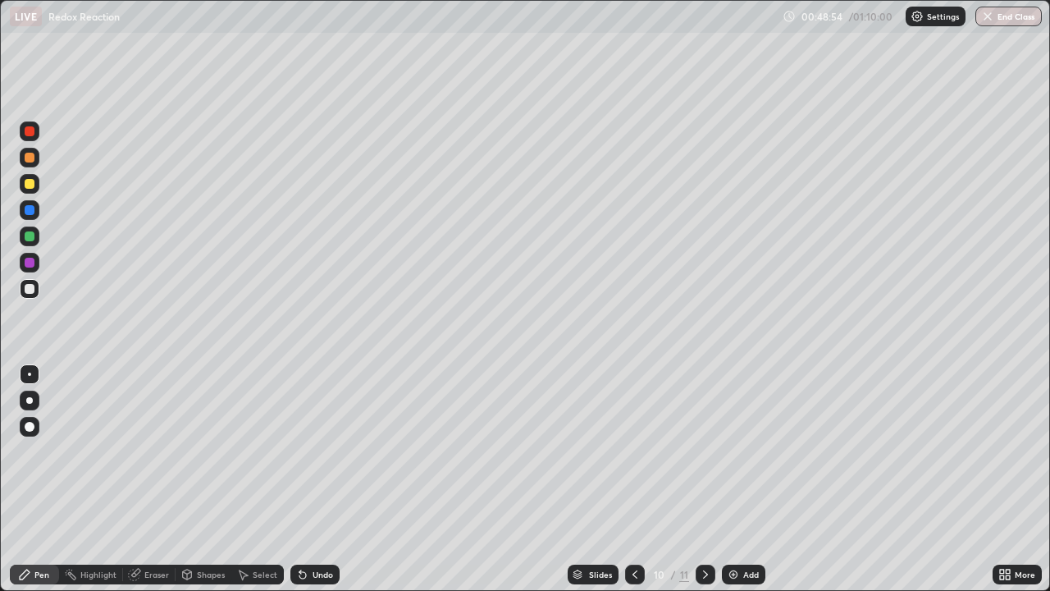
click at [625, 479] on div at bounding box center [635, 574] width 20 height 20
click at [313, 479] on div "Undo" at bounding box center [323, 574] width 21 height 8
click at [309, 479] on div "Undo" at bounding box center [314, 574] width 49 height 20
click at [703, 479] on icon at bounding box center [705, 574] width 13 height 13
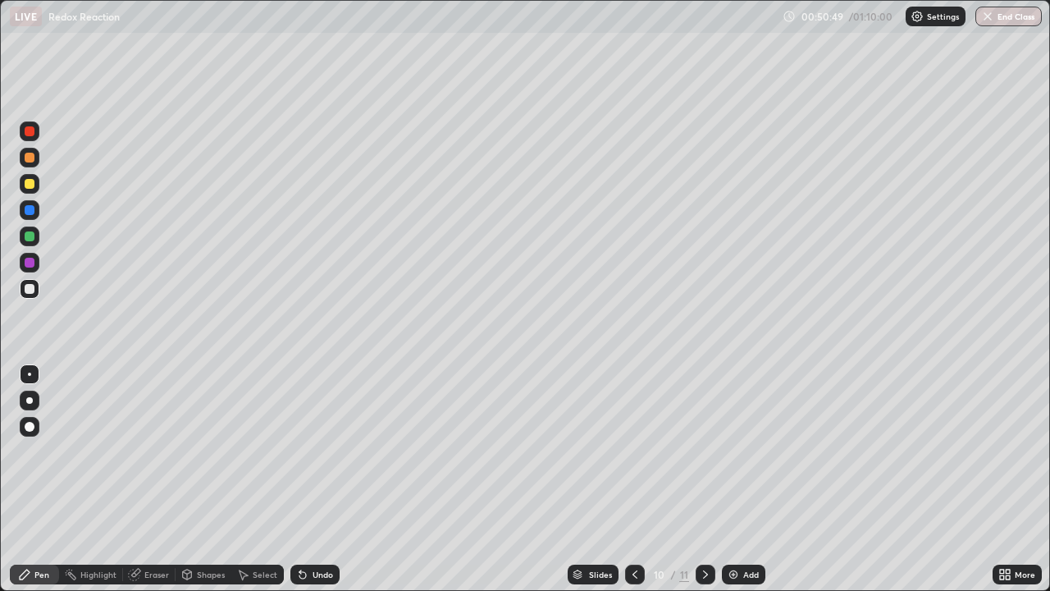
click at [750, 479] on div "Add" at bounding box center [743, 574] width 43 height 20
click at [39, 236] on div at bounding box center [30, 236] width 20 height 20
click at [36, 290] on div at bounding box center [30, 289] width 20 height 20
click at [306, 479] on icon at bounding box center [302, 574] width 13 height 13
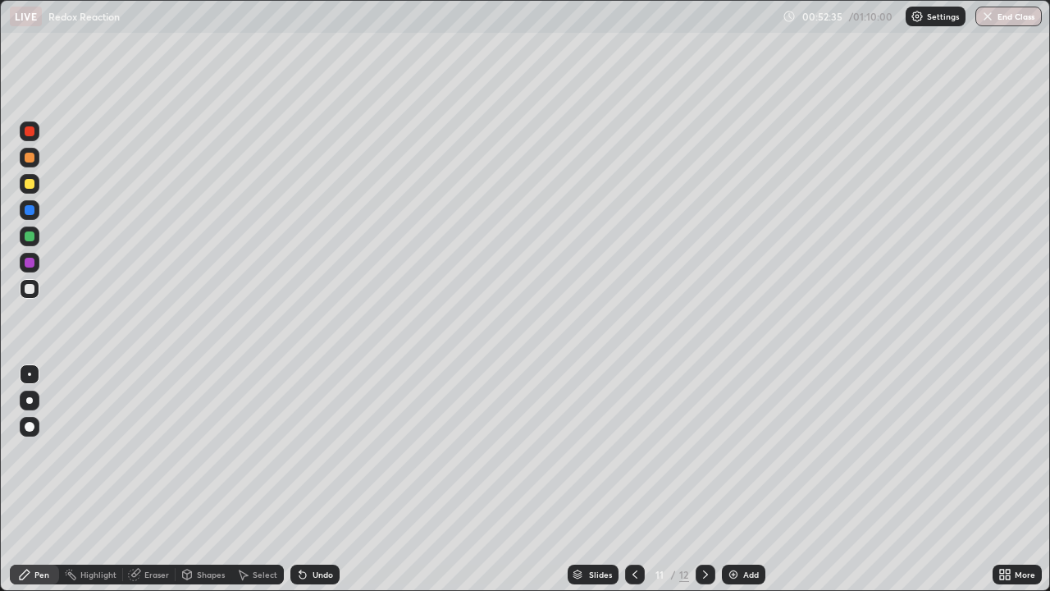
click at [304, 479] on icon at bounding box center [302, 574] width 13 height 13
click at [303, 479] on icon at bounding box center [302, 574] width 13 height 13
click at [304, 479] on icon at bounding box center [302, 574] width 13 height 13
click at [30, 184] on div at bounding box center [30, 184] width 10 height 10
click at [32, 290] on div at bounding box center [30, 289] width 10 height 10
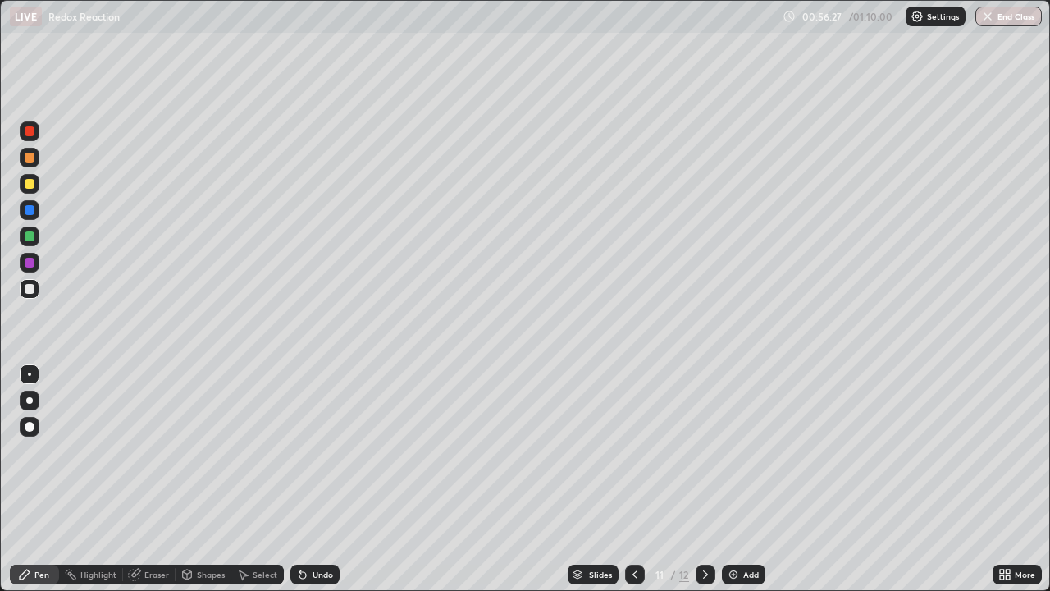
click at [319, 479] on div "Undo" at bounding box center [314, 574] width 49 height 20
click at [318, 479] on div "Undo" at bounding box center [323, 574] width 21 height 8
click at [319, 479] on div "Undo" at bounding box center [314, 574] width 49 height 20
click at [32, 291] on div at bounding box center [30, 289] width 10 height 10
click at [134, 479] on icon at bounding box center [134, 574] width 13 height 13
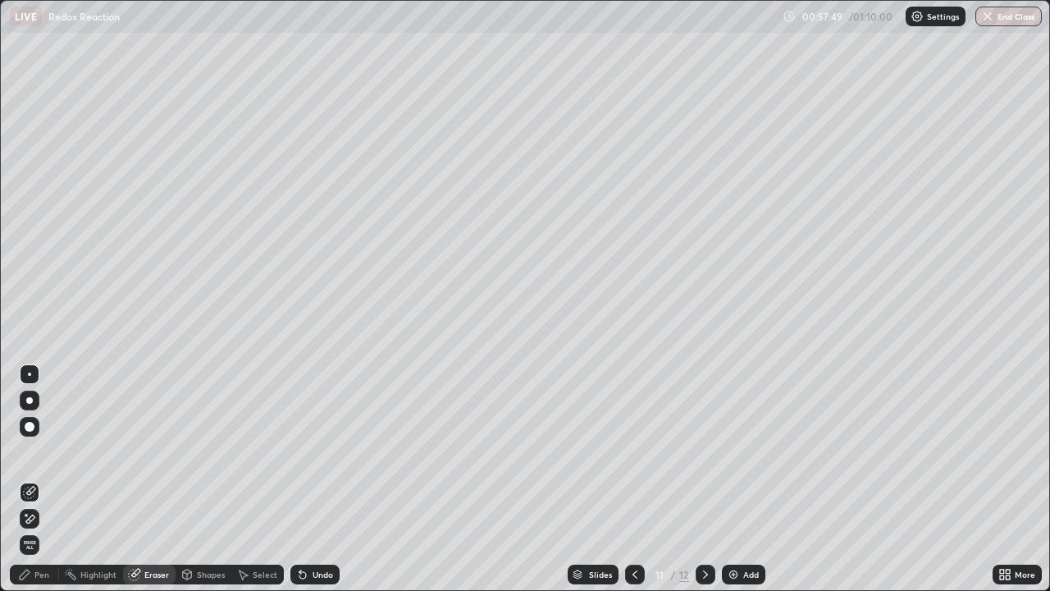
click at [34, 479] on div "Pen" at bounding box center [41, 574] width 15 height 8
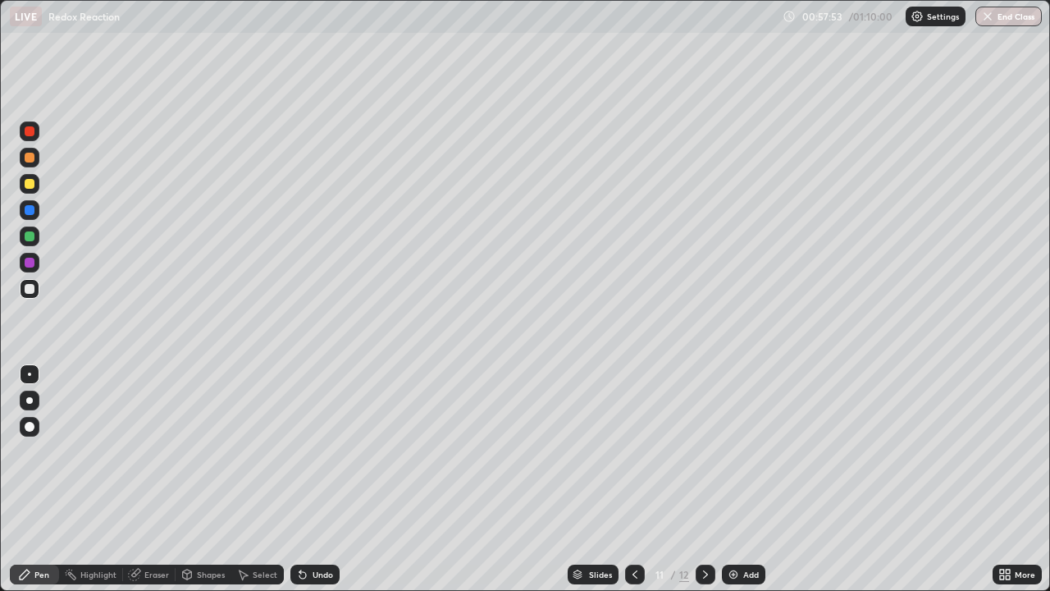
click at [313, 479] on div "Undo" at bounding box center [323, 574] width 21 height 8
click at [308, 479] on div "Undo" at bounding box center [314, 574] width 49 height 20
click at [29, 234] on div at bounding box center [30, 236] width 10 height 10
click at [733, 479] on img at bounding box center [733, 574] width 13 height 13
click at [27, 282] on div at bounding box center [30, 289] width 20 height 20
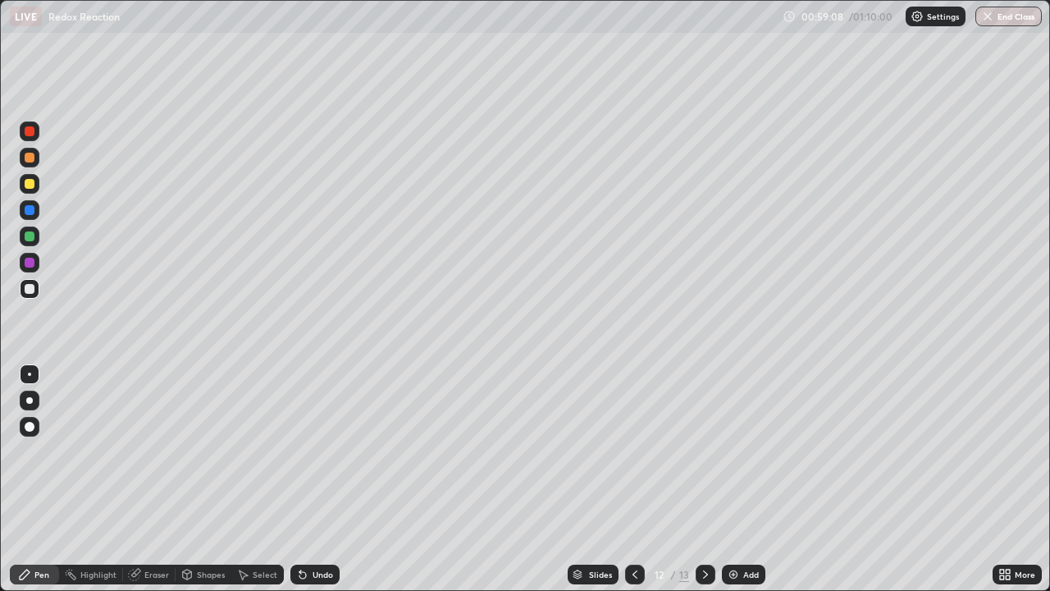
click at [632, 479] on icon at bounding box center [634, 574] width 13 height 13
click at [702, 479] on icon at bounding box center [705, 574] width 13 height 13
click at [32, 265] on div at bounding box center [30, 263] width 10 height 10
click at [29, 285] on div at bounding box center [30, 289] width 10 height 10
click at [319, 479] on div "Undo" at bounding box center [314, 574] width 49 height 20
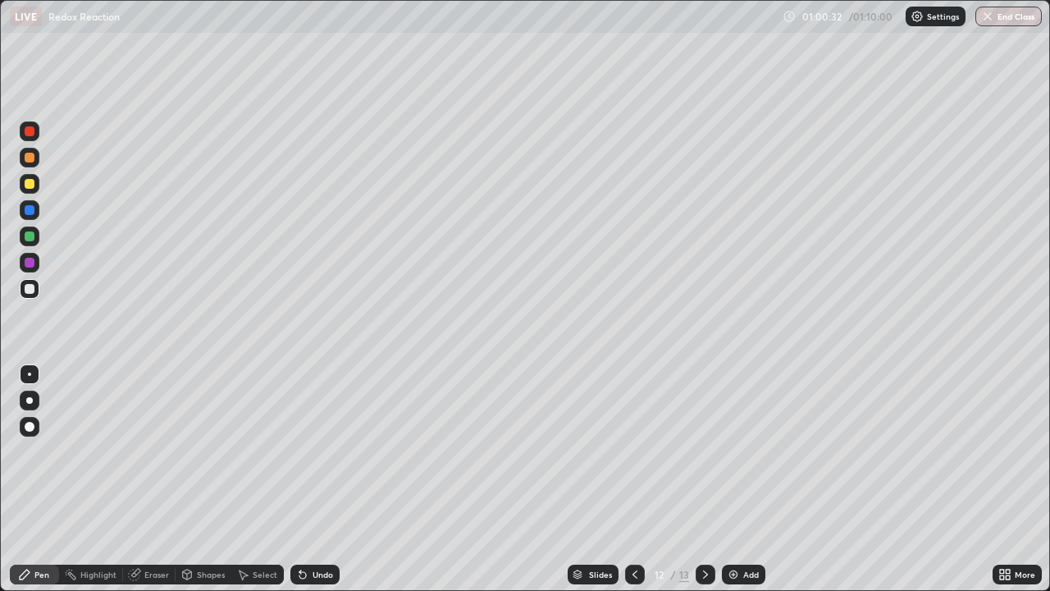
click at [32, 235] on div at bounding box center [30, 236] width 10 height 10
click at [33, 290] on div at bounding box center [30, 289] width 10 height 10
click at [31, 295] on div at bounding box center [30, 289] width 20 height 20
click at [33, 290] on div at bounding box center [30, 289] width 10 height 10
click at [632, 479] on icon at bounding box center [634, 574] width 13 height 13
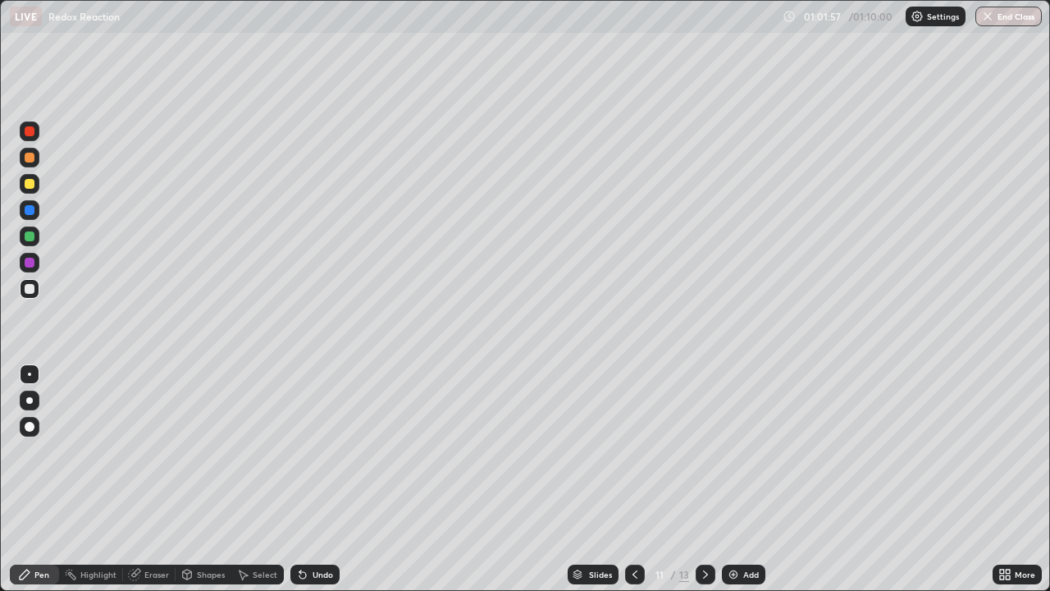
click at [704, 479] on icon at bounding box center [705, 574] width 13 height 13
click at [701, 479] on icon at bounding box center [705, 574] width 13 height 13
click at [629, 479] on div at bounding box center [635, 574] width 20 height 20
click at [741, 479] on div "Add" at bounding box center [743, 574] width 43 height 20
click at [143, 479] on div "Eraser" at bounding box center [149, 574] width 53 height 20
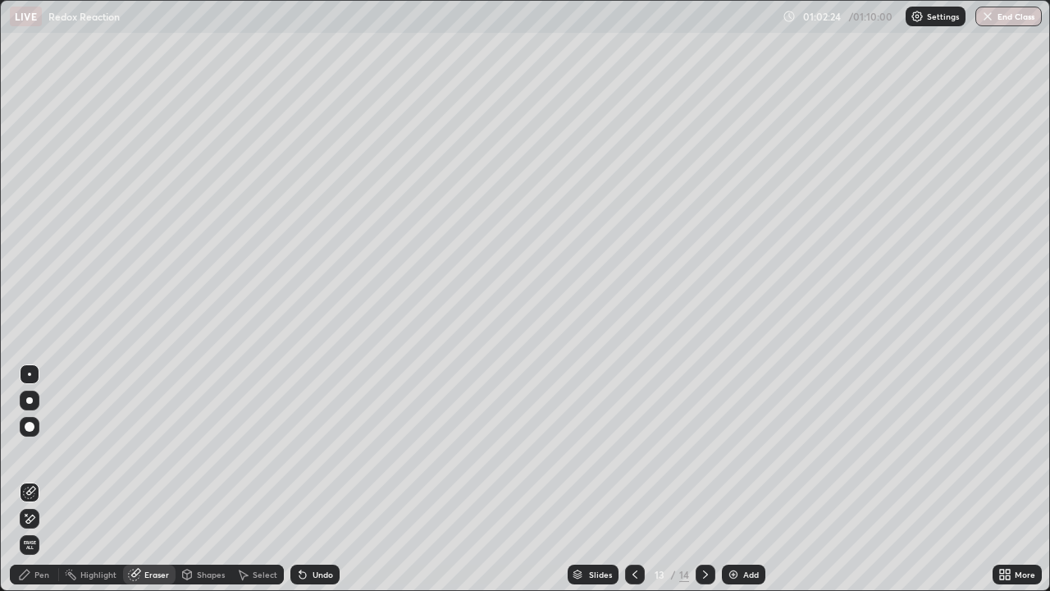
click at [48, 479] on div "Pen" at bounding box center [41, 574] width 15 height 8
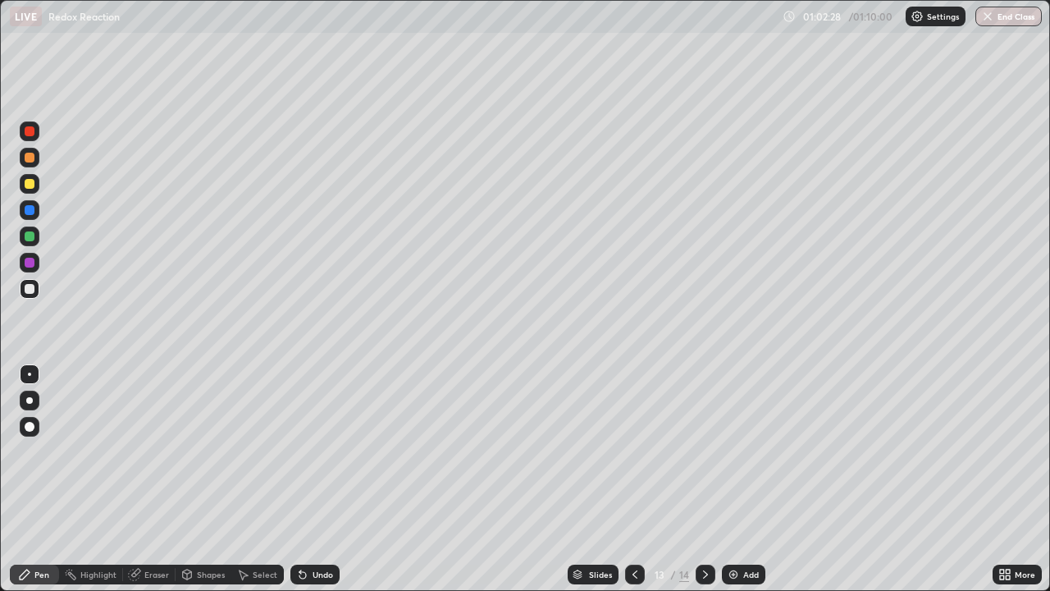
click at [633, 479] on icon at bounding box center [634, 574] width 13 height 13
click at [701, 479] on icon at bounding box center [705, 574] width 13 height 13
click at [30, 201] on div at bounding box center [30, 210] width 20 height 20
click at [631, 479] on icon at bounding box center [634, 574] width 13 height 13
click at [703, 479] on icon at bounding box center [705, 574] width 13 height 13
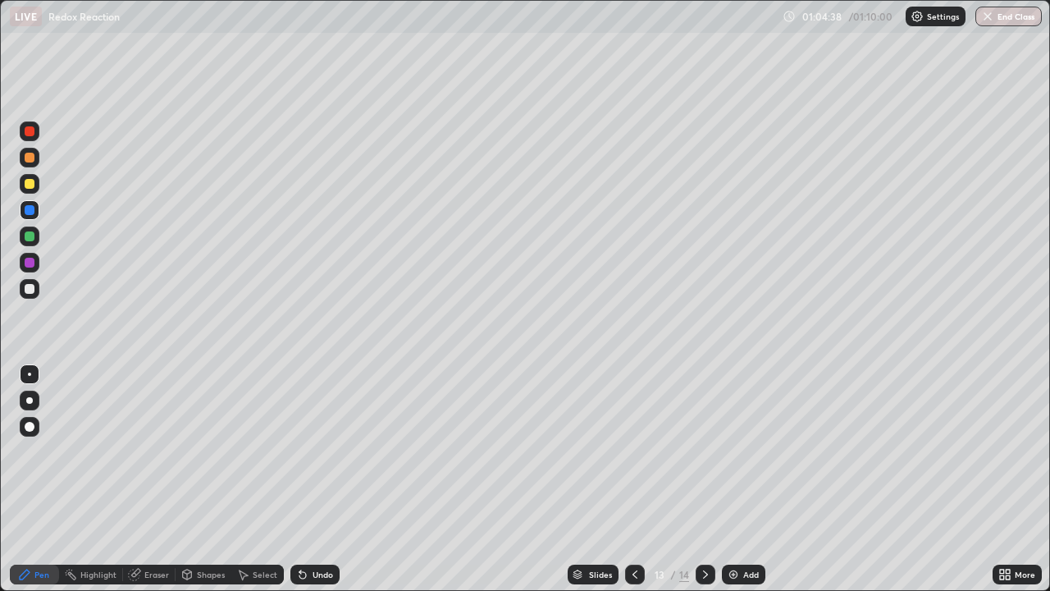
click at [628, 479] on div at bounding box center [635, 574] width 20 height 20
click at [632, 479] on div at bounding box center [635, 574] width 20 height 20
click at [703, 479] on icon at bounding box center [705, 574] width 13 height 13
click at [696, 479] on div at bounding box center [706, 574] width 20 height 20
click at [632, 479] on icon at bounding box center [634, 574] width 13 height 13
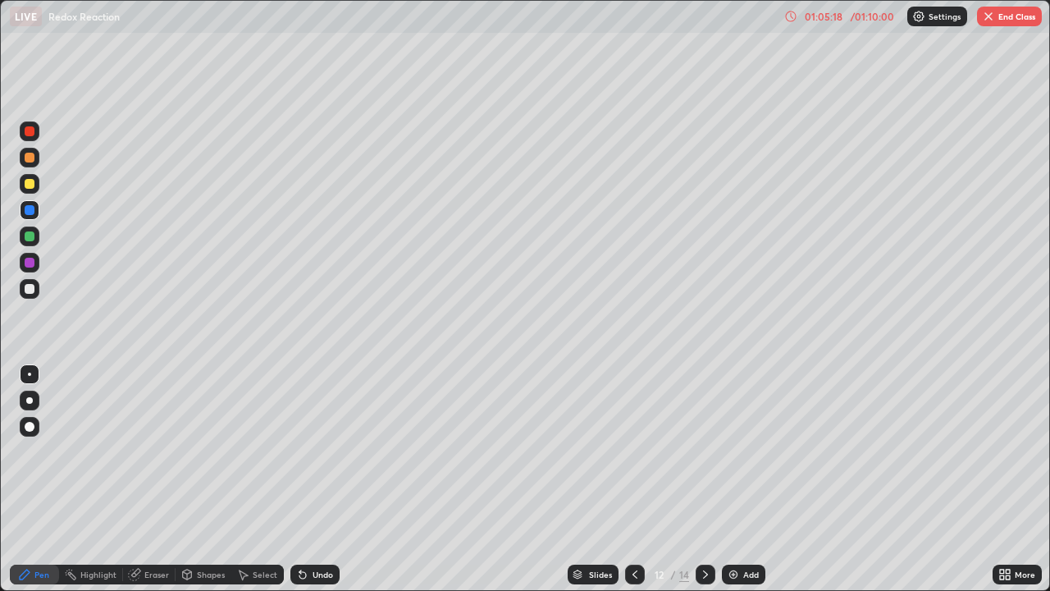
click at [631, 479] on icon at bounding box center [634, 574] width 13 height 13
click at [703, 479] on icon at bounding box center [705, 574] width 13 height 13
click at [701, 479] on icon at bounding box center [705, 574] width 13 height 13
click at [705, 479] on icon at bounding box center [705, 574] width 13 height 13
click at [1009, 25] on button "End Class" at bounding box center [1009, 17] width 65 height 20
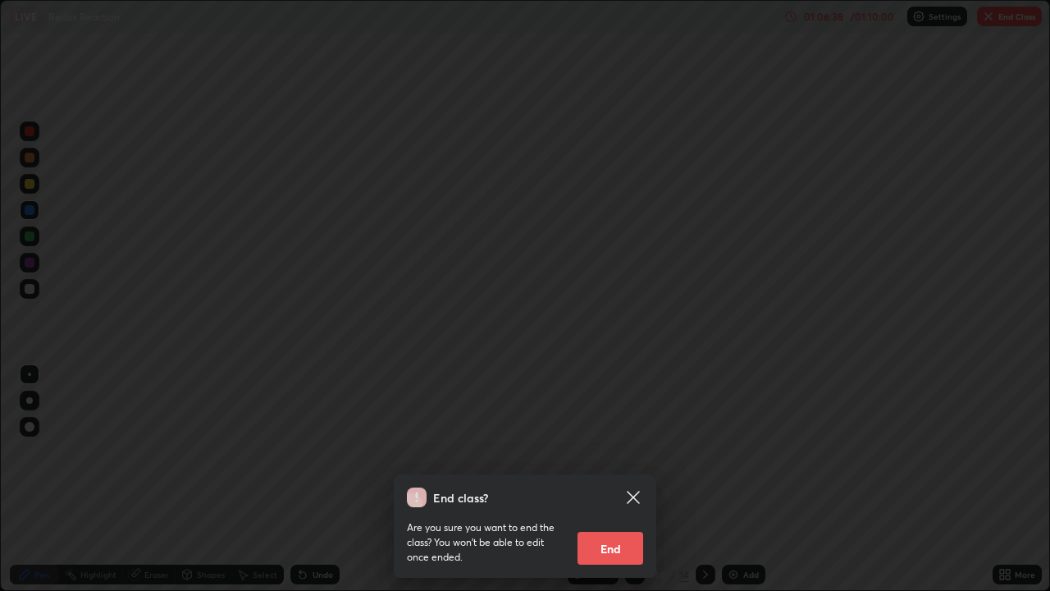
click at [1003, 20] on div "End class? Are you sure you want to end the class? You won’t be able to edit on…" at bounding box center [525, 295] width 1050 height 591
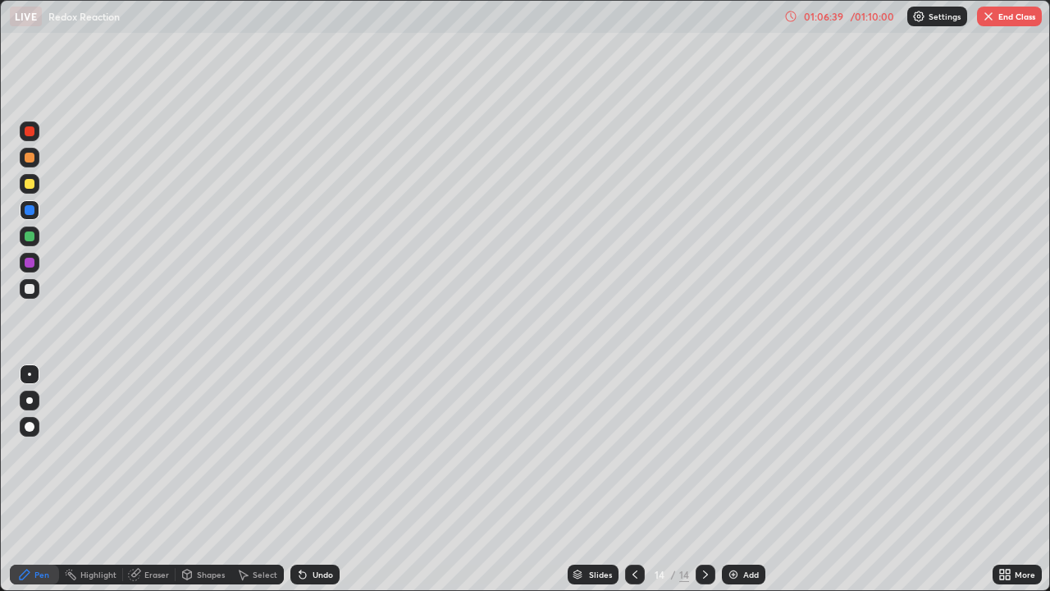
click at [1005, 21] on button "End Class" at bounding box center [1009, 17] width 65 height 20
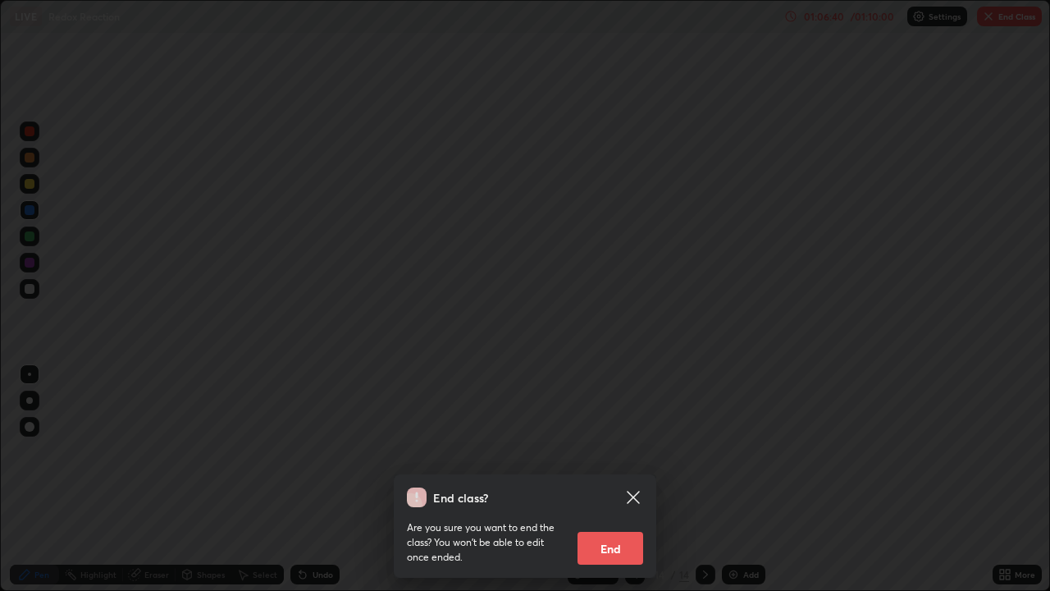
click at [634, 479] on button "End" at bounding box center [611, 548] width 66 height 33
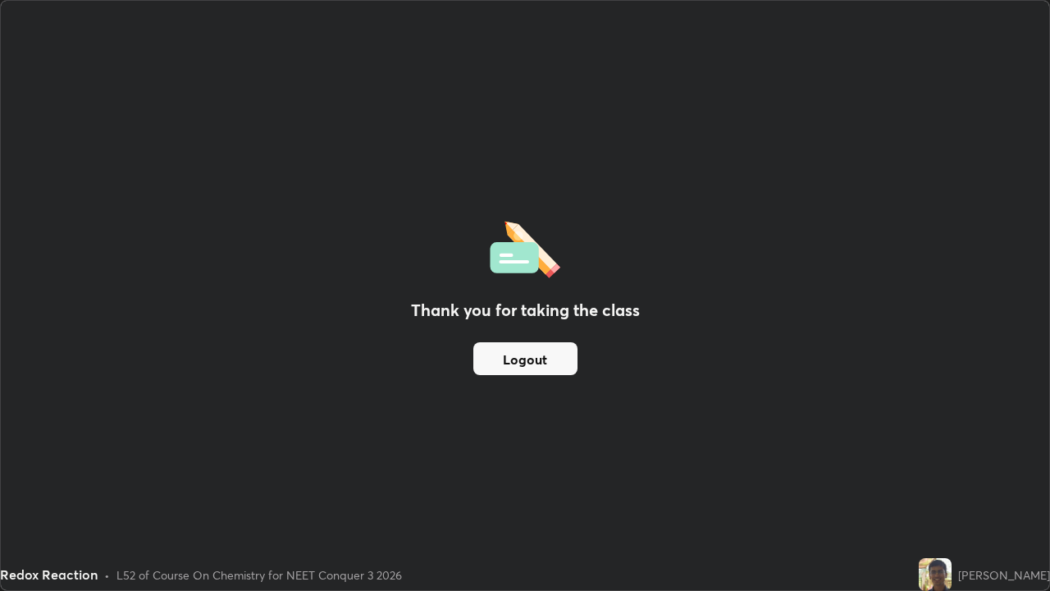
click at [547, 371] on button "Logout" at bounding box center [525, 358] width 104 height 33
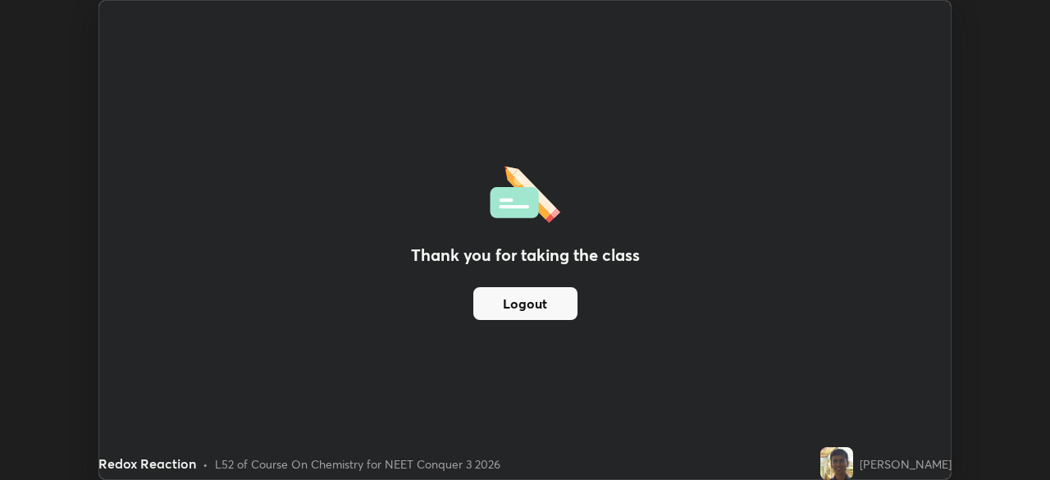
scroll to position [81556, 80986]
